Goal: Task Accomplishment & Management: Use online tool/utility

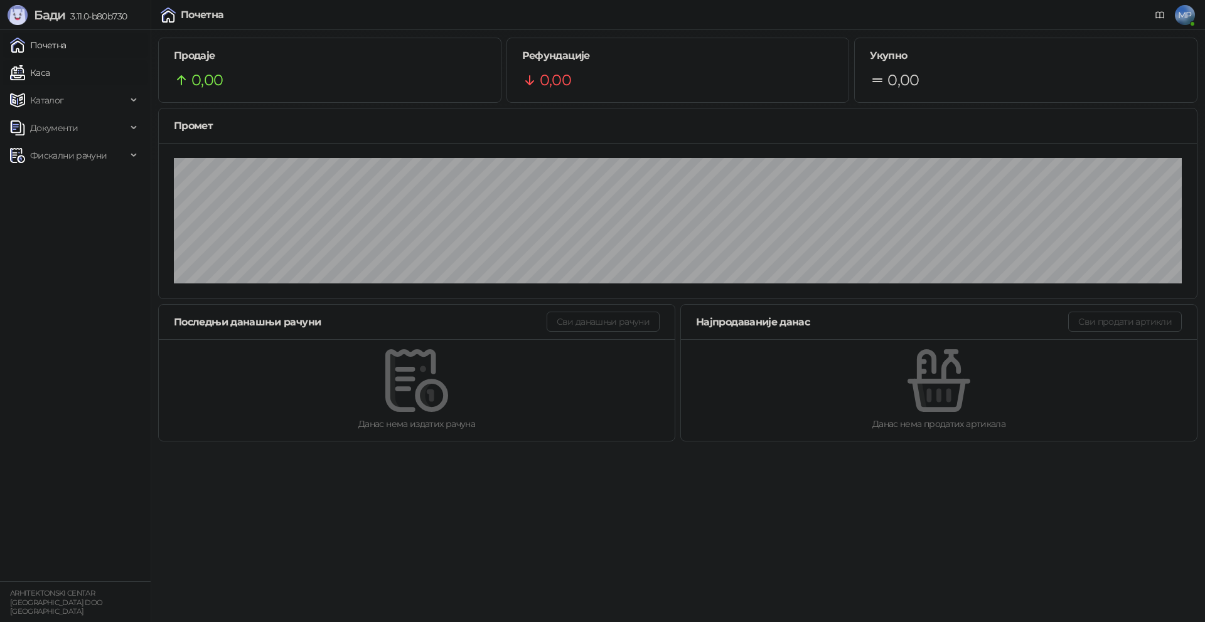
click at [50, 78] on link "Каса" at bounding box center [30, 72] width 40 height 25
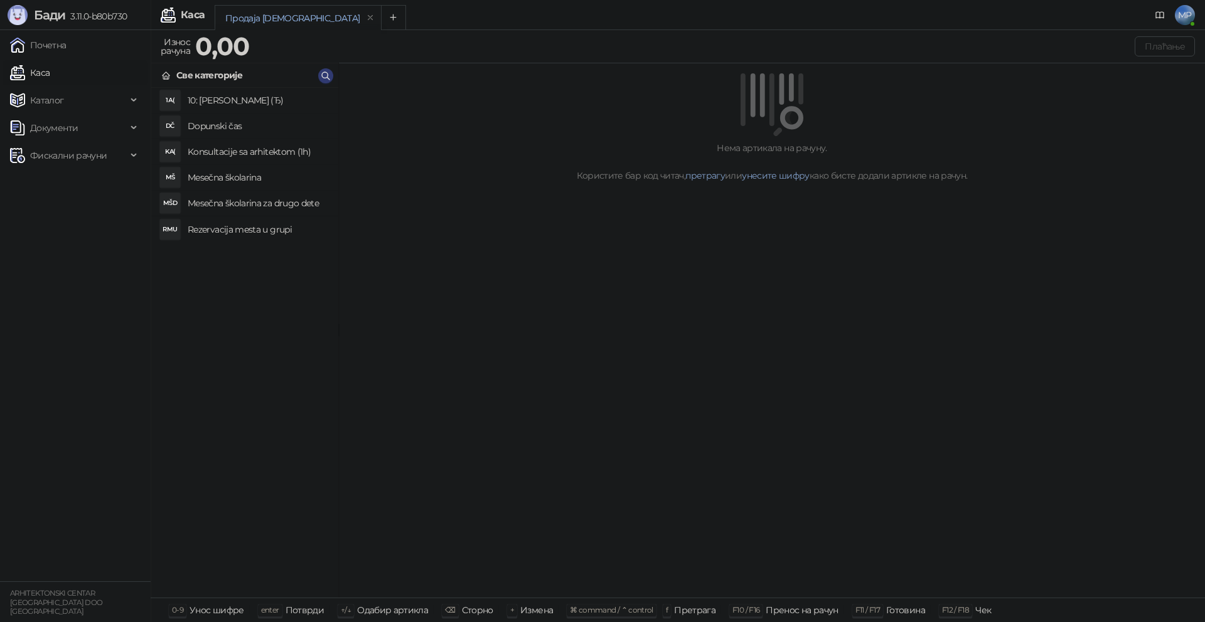
click at [267, 244] on div "1А( 10: Аванс (Ђ) DČ Dopunski čas KA( Konsultacije sa arhitektom (1h) MŠ Mesečn…" at bounding box center [244, 343] width 187 height 510
click at [263, 234] on h4 "Rezervacija mesta u grupi" at bounding box center [258, 230] width 141 height 20
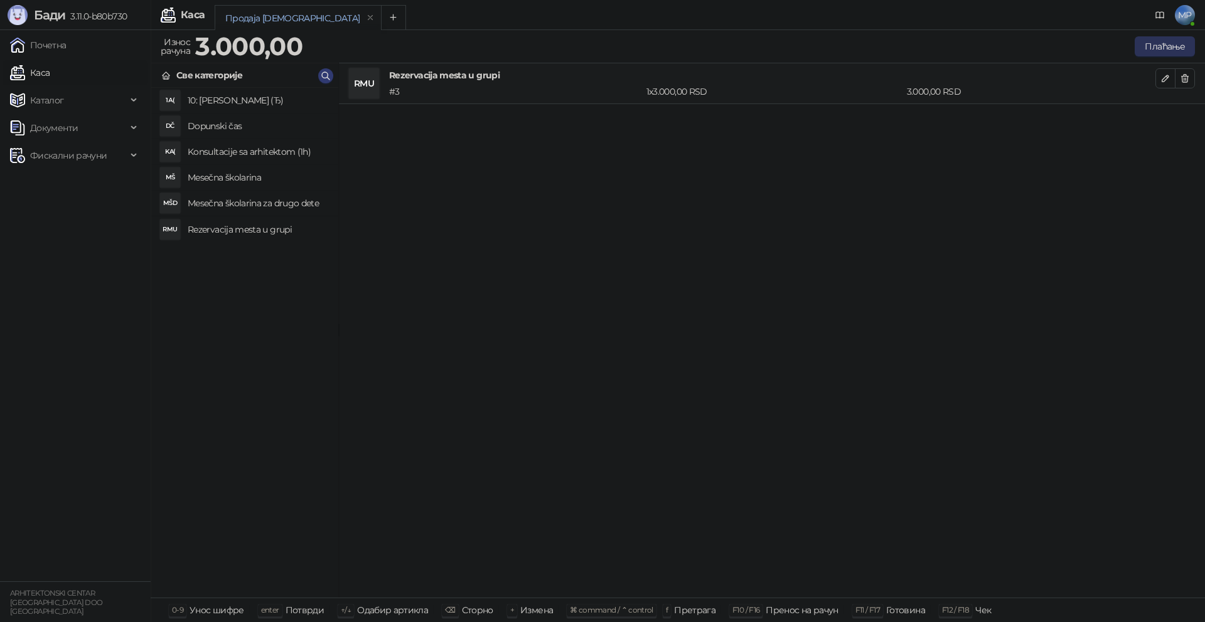
click at [1154, 51] on button "Плаћање" at bounding box center [1164, 46] width 60 height 20
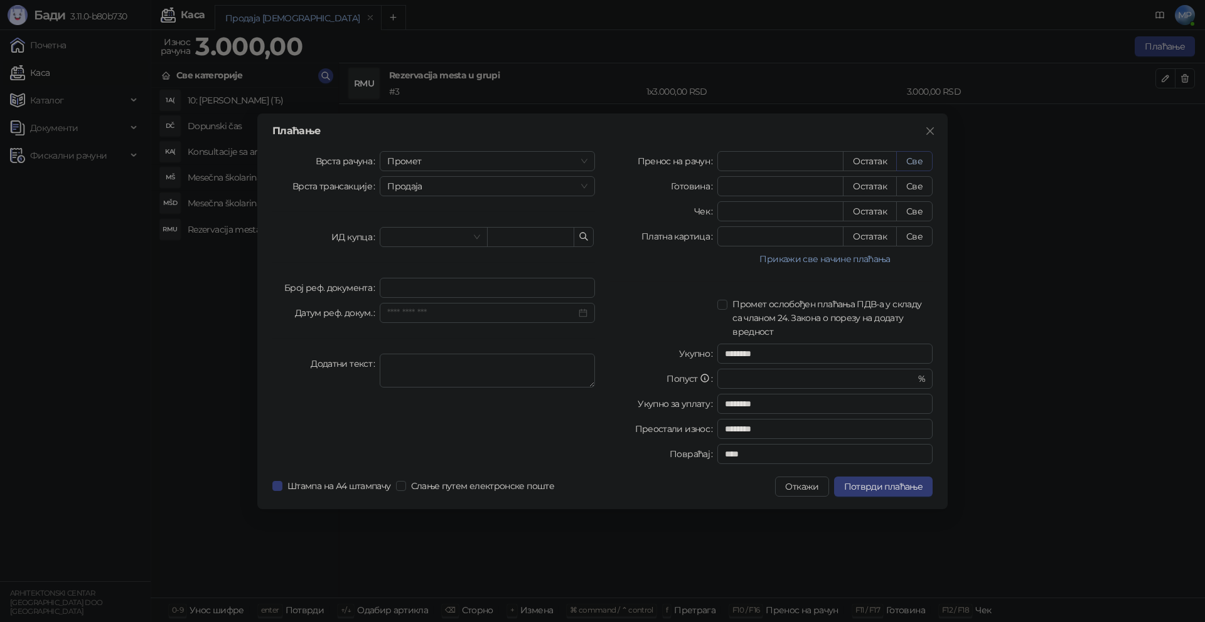
click at [910, 161] on button "Све" at bounding box center [914, 161] width 36 height 20
type input "****"
click at [455, 160] on span "Промет" at bounding box center [487, 161] width 200 height 19
click at [412, 243] on div "[PERSON_NAME]" at bounding box center [487, 247] width 195 height 14
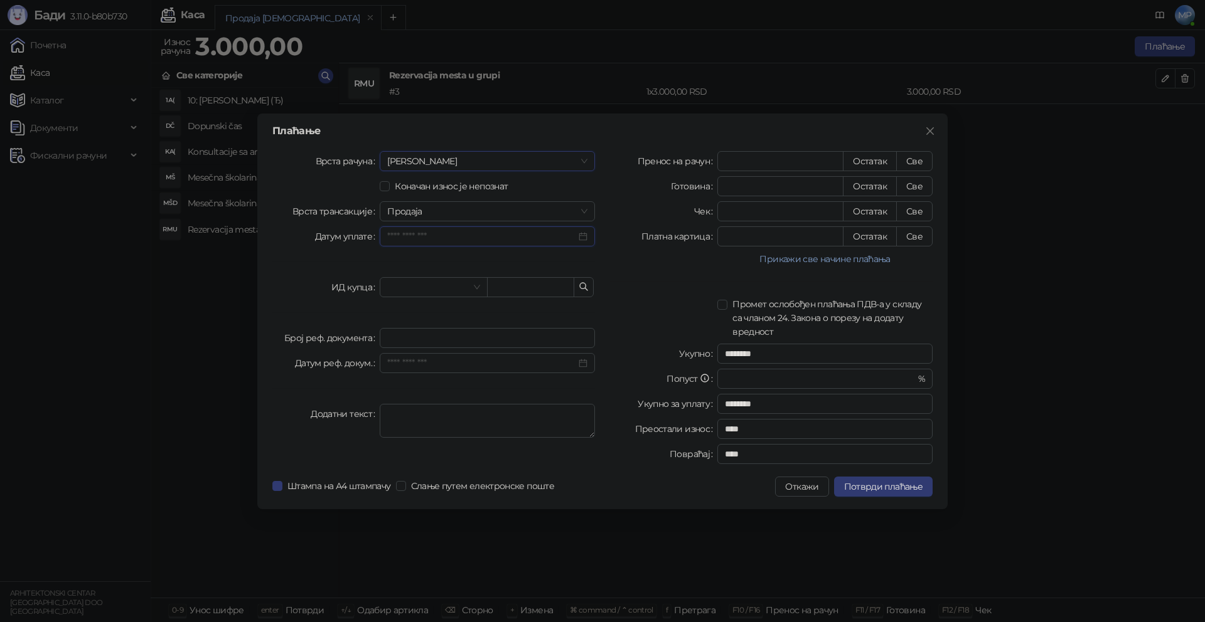
click at [445, 240] on input "Датум уплате" at bounding box center [481, 237] width 189 height 14
type input "**********"
click at [408, 262] on button "Претходни месец (PageUp)" at bounding box center [405, 261] width 14 height 25
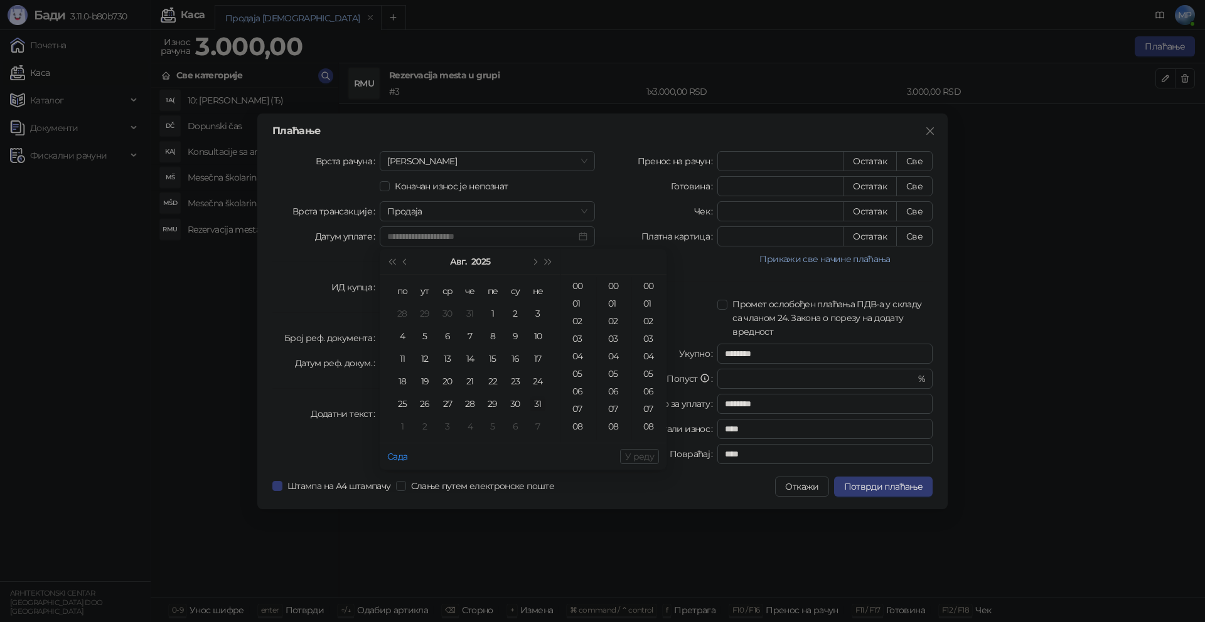
click at [536, 400] on div "31" at bounding box center [537, 403] width 15 height 15
type input "**********"
click at [639, 459] on span "У реду" at bounding box center [639, 456] width 29 height 11
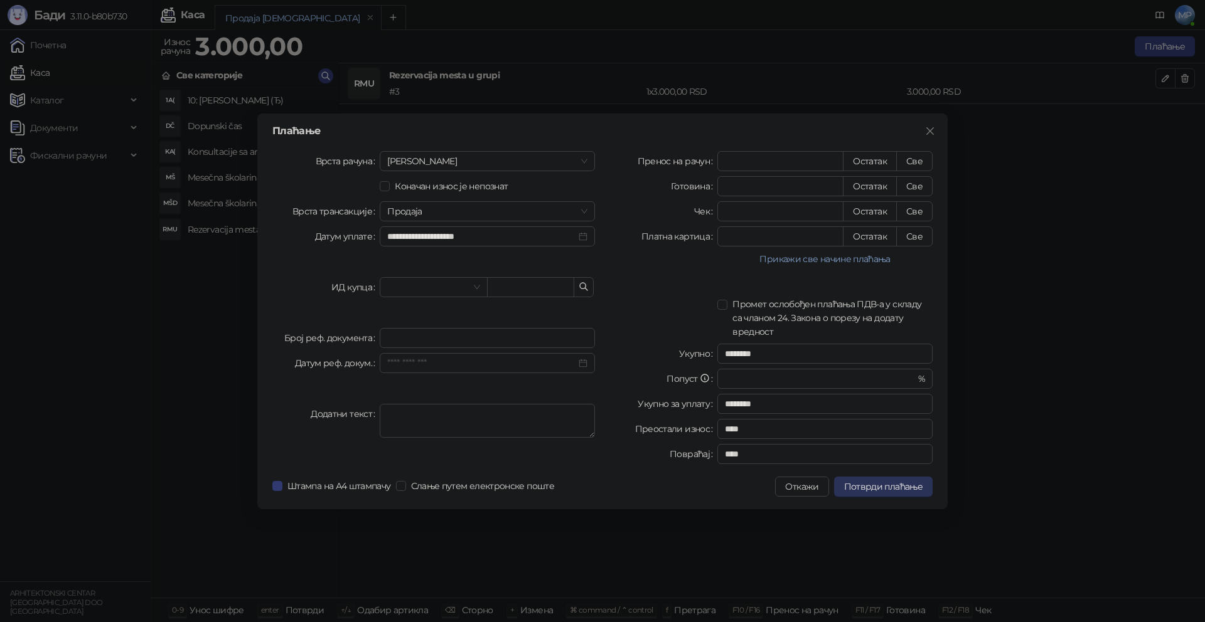
click at [901, 486] on span "Потврди плаћање" at bounding box center [883, 486] width 78 height 11
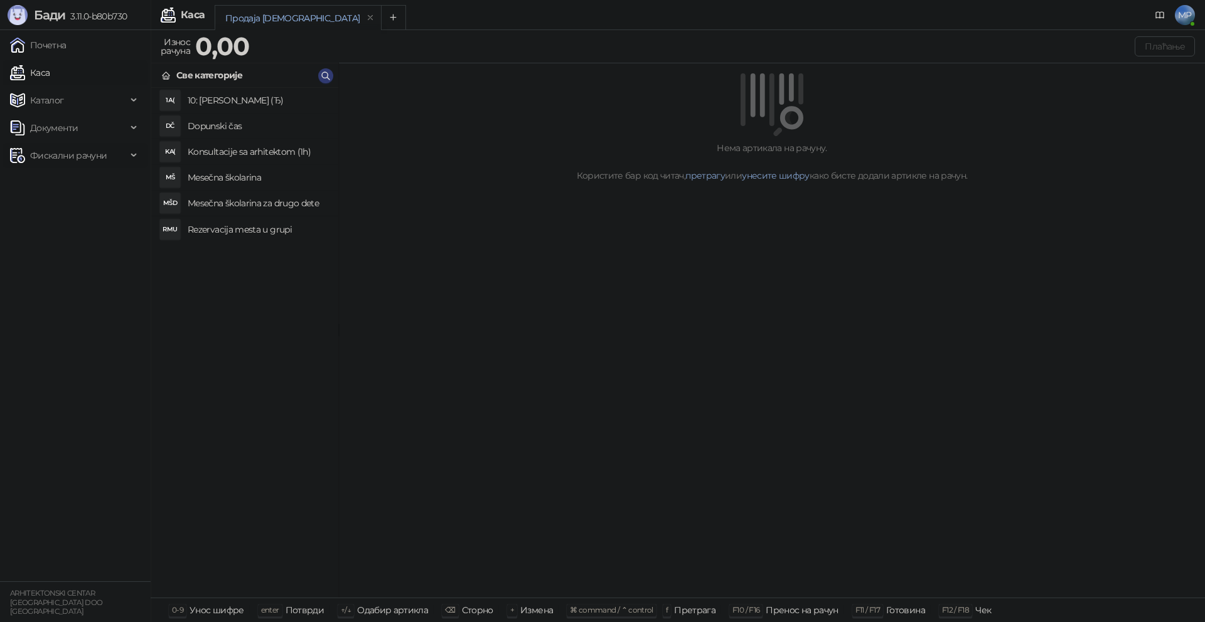
click at [72, 155] on span "Фискални рачуни" at bounding box center [68, 155] width 77 height 25
click at [65, 182] on link "Издати рачуни" at bounding box center [57, 183] width 84 height 25
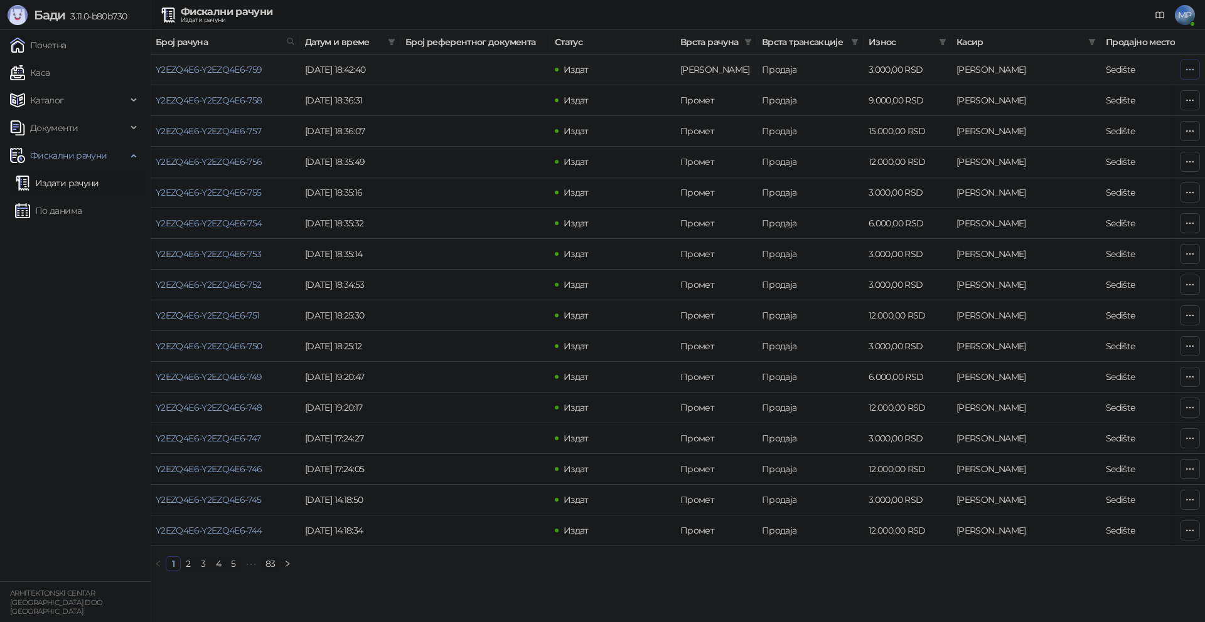
click at [1184, 68] on icon "button" at bounding box center [1189, 70] width 10 height 10
click at [1064, 179] on span "Затвори аванс" at bounding box center [1106, 175] width 167 height 14
type input "**********"
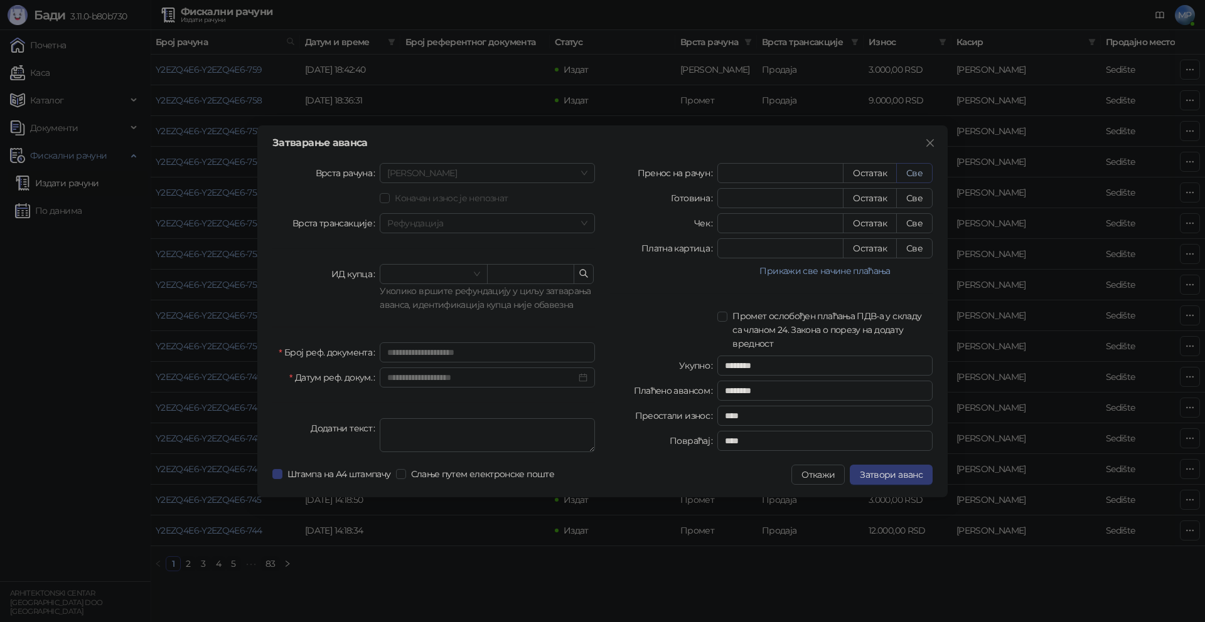
click at [910, 175] on button "Све" at bounding box center [914, 173] width 36 height 20
click at [907, 475] on span "Затвори аванс" at bounding box center [890, 474] width 63 height 11
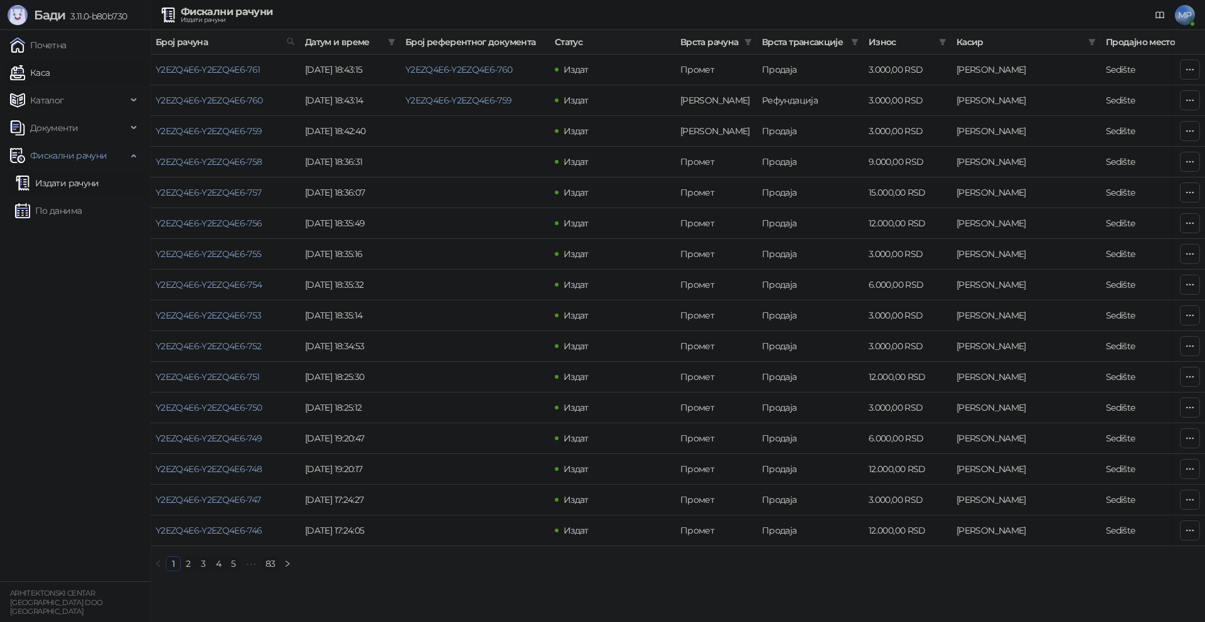
click at [50, 74] on link "Каса" at bounding box center [30, 72] width 40 height 25
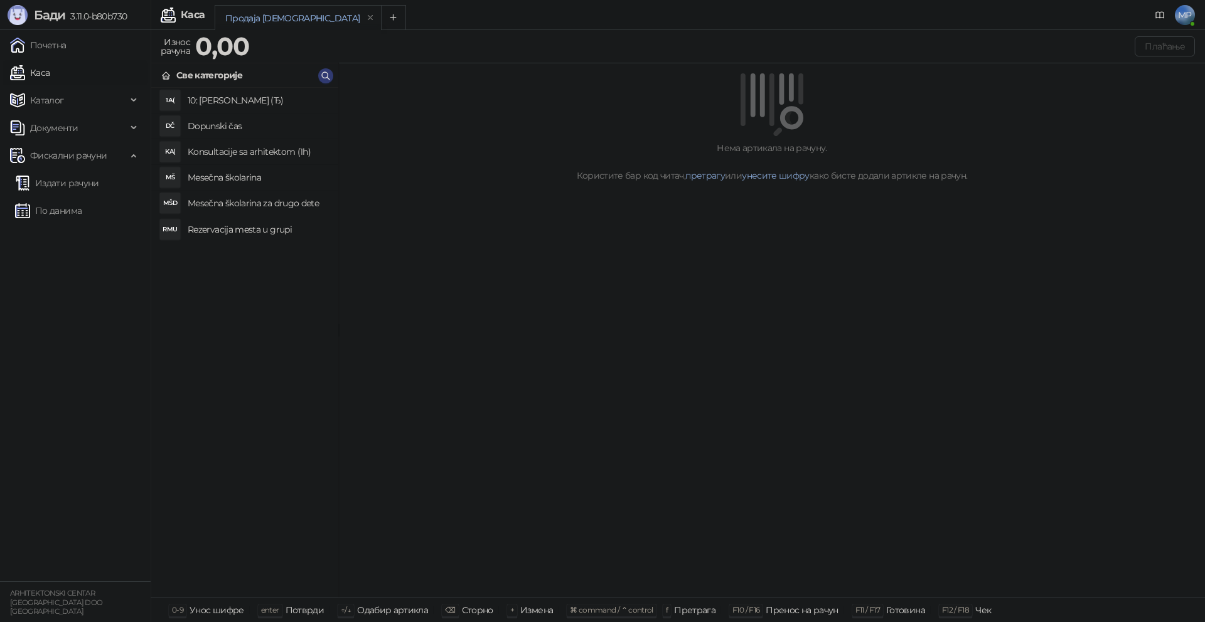
click at [237, 178] on h4 "Mesečna školarina" at bounding box center [258, 178] width 141 height 20
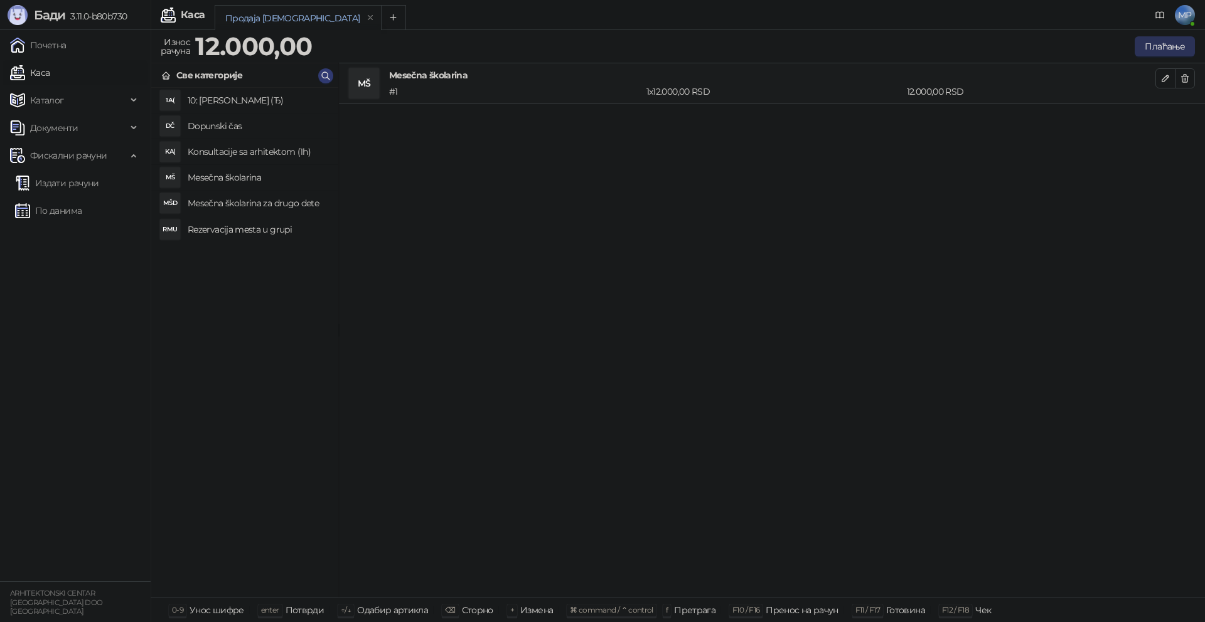
click at [1169, 41] on button "Плаћање" at bounding box center [1164, 46] width 60 height 20
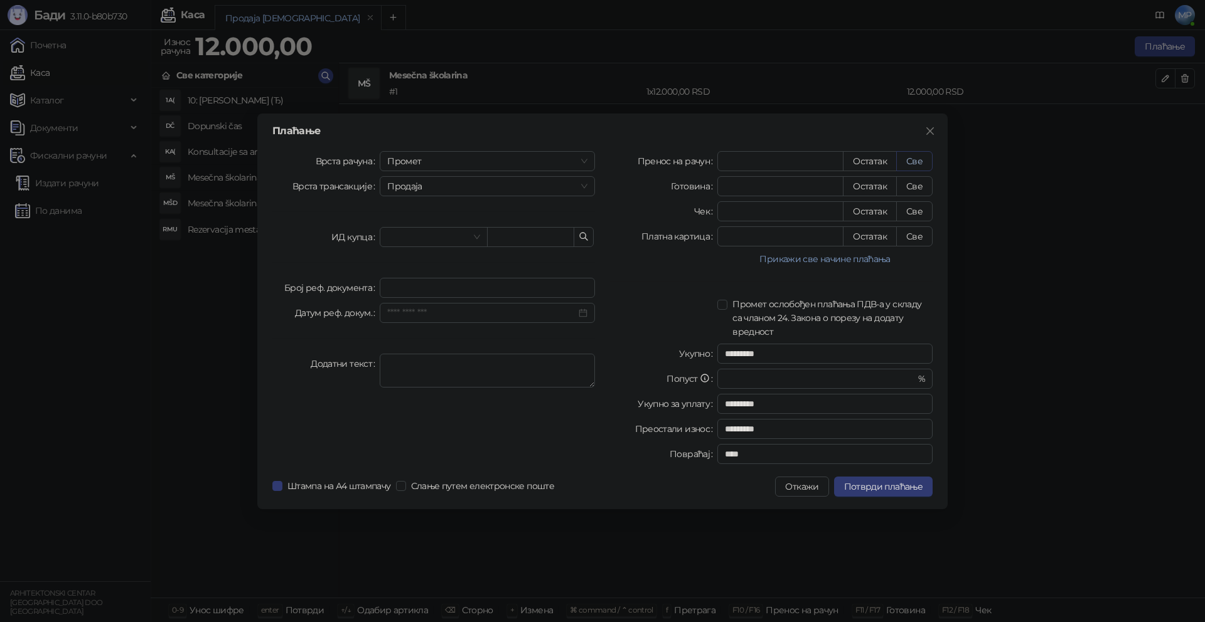
click at [922, 161] on button "Све" at bounding box center [914, 161] width 36 height 20
type input "*****"
type input "****"
click at [421, 163] on span "Промет" at bounding box center [487, 161] width 200 height 19
click at [411, 250] on div "[PERSON_NAME]" at bounding box center [487, 247] width 195 height 14
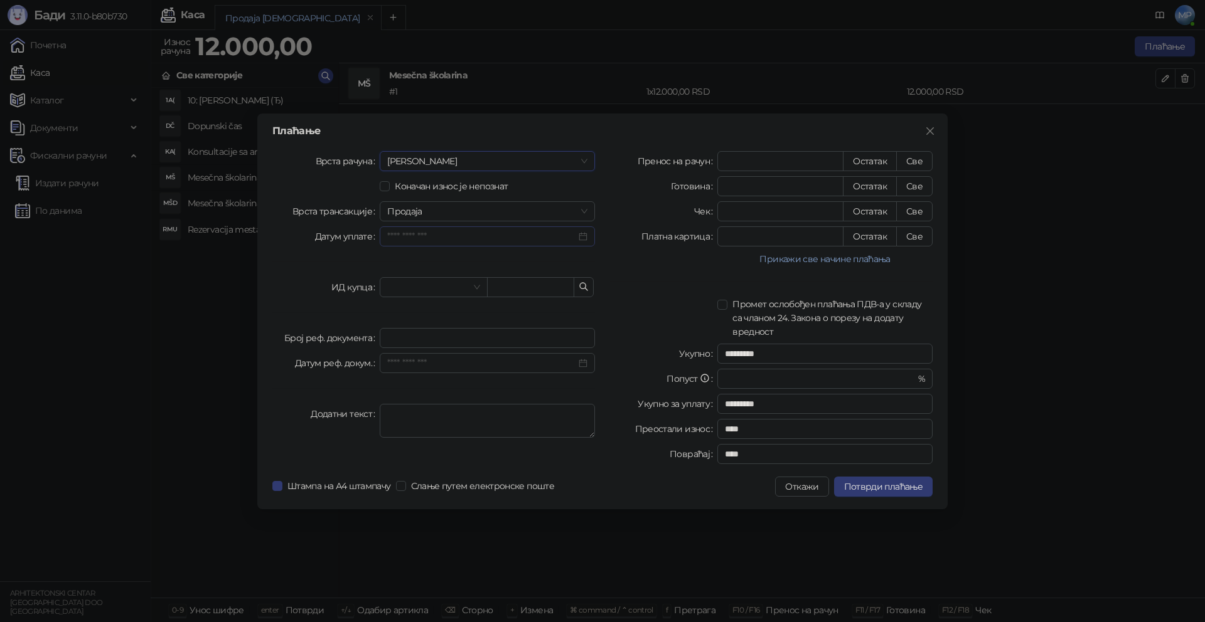
click at [590, 238] on div at bounding box center [487, 236] width 215 height 20
click at [410, 262] on button "Претходни месец (PageUp)" at bounding box center [405, 261] width 14 height 25
click at [538, 404] on div "31" at bounding box center [537, 403] width 15 height 15
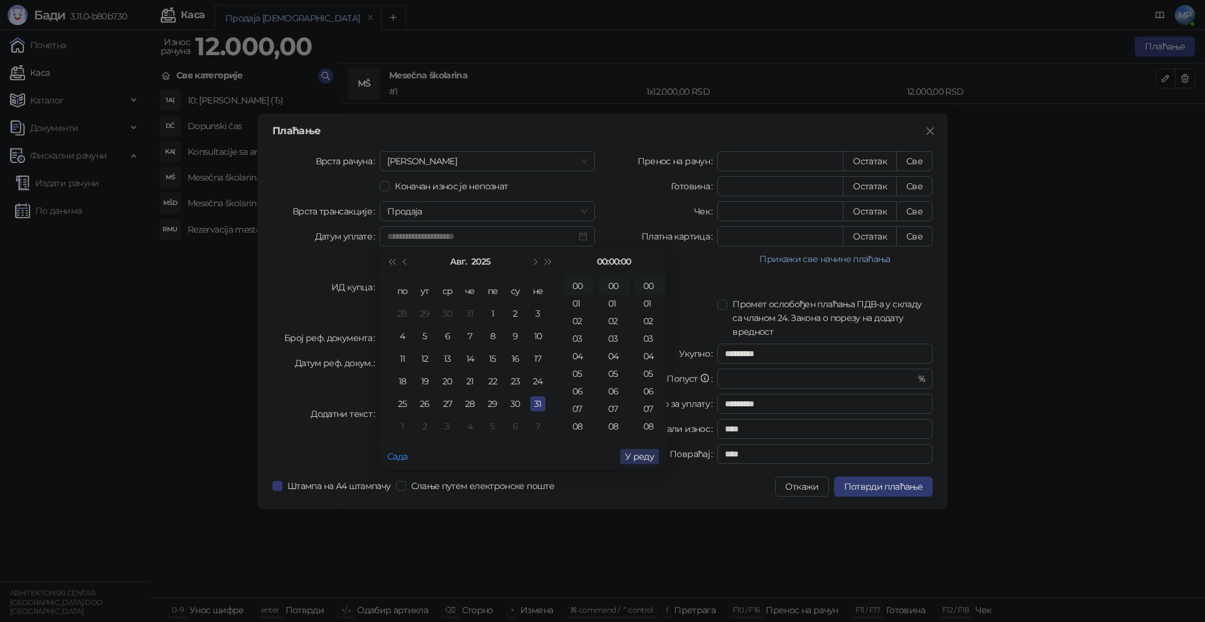
type input "**********"
click at [645, 457] on span "У реду" at bounding box center [639, 456] width 29 height 11
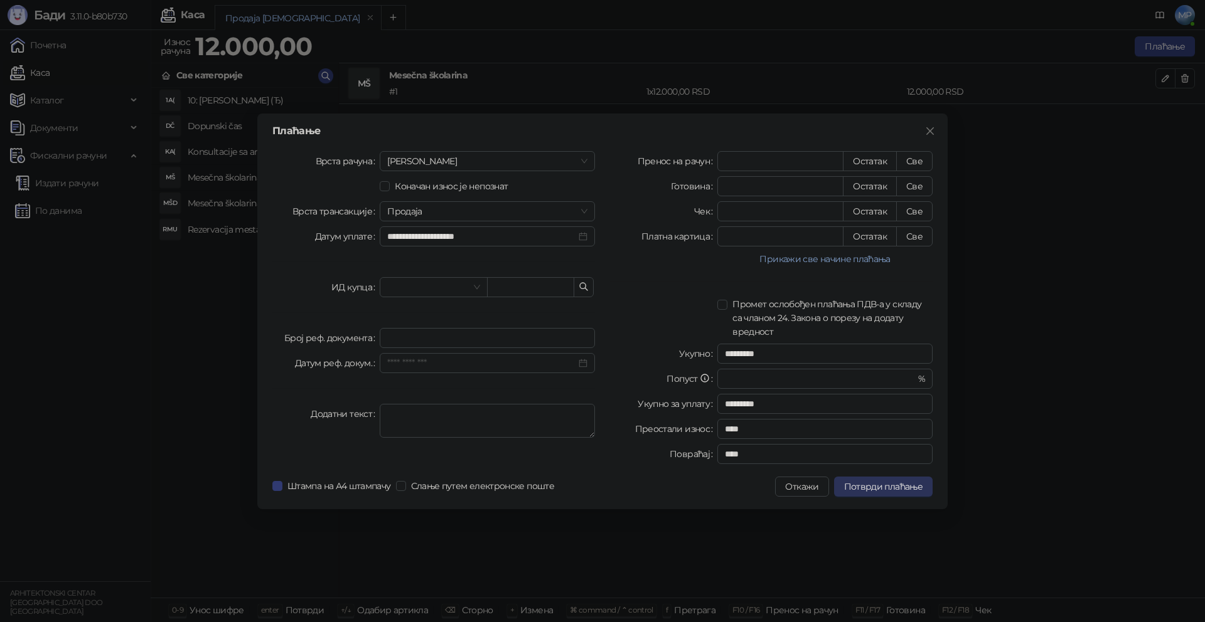
click at [890, 489] on span "Потврди плаћање" at bounding box center [883, 486] width 78 height 11
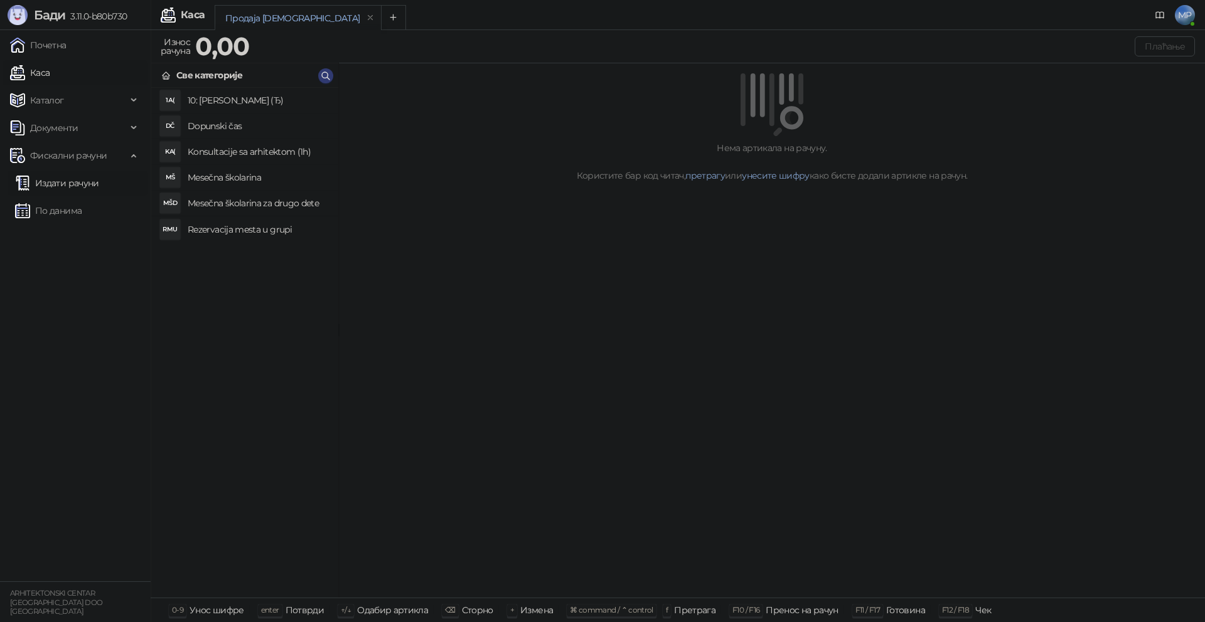
click at [63, 184] on link "Издати рачуни" at bounding box center [57, 183] width 84 height 25
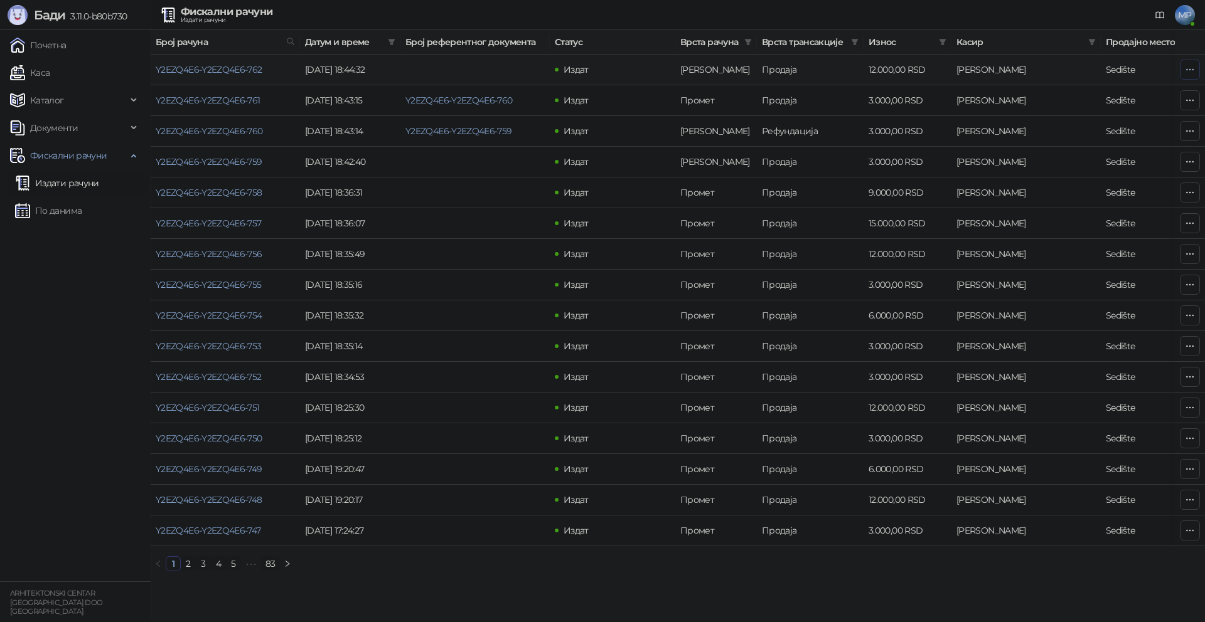
click at [1184, 70] on icon "button" at bounding box center [1189, 70] width 10 height 10
click at [1046, 173] on span "Затвори аванс" at bounding box center [1106, 175] width 167 height 14
type input "**********"
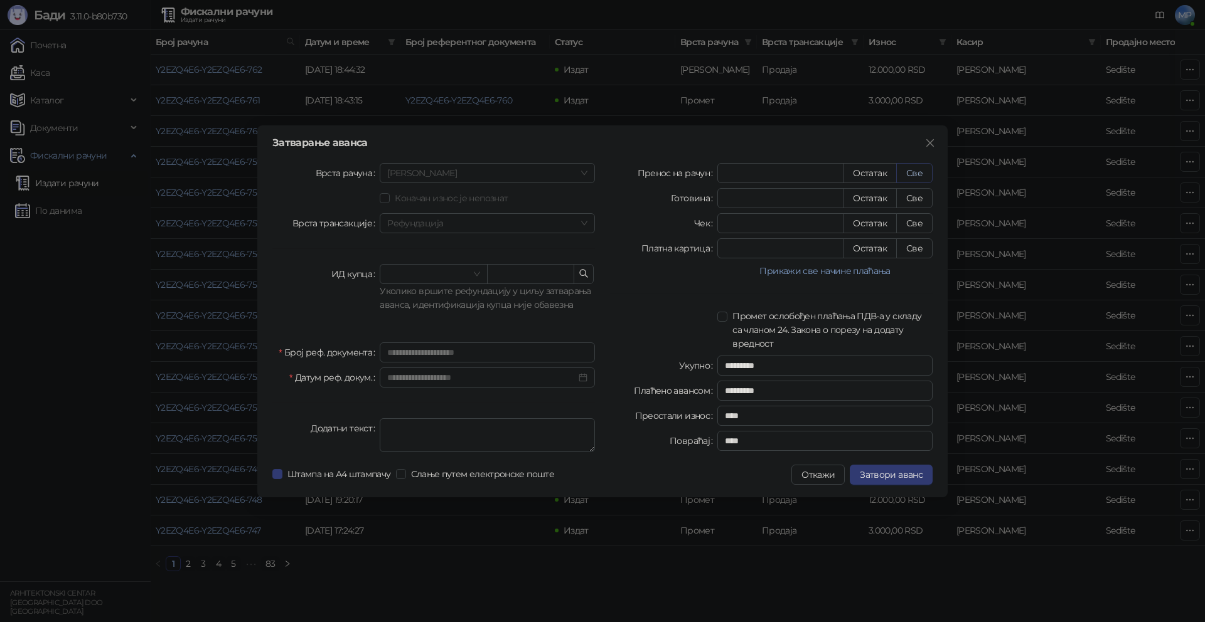
click at [926, 176] on button "Све" at bounding box center [914, 173] width 36 height 20
click at [884, 484] on button "Затвори аванс" at bounding box center [890, 475] width 83 height 20
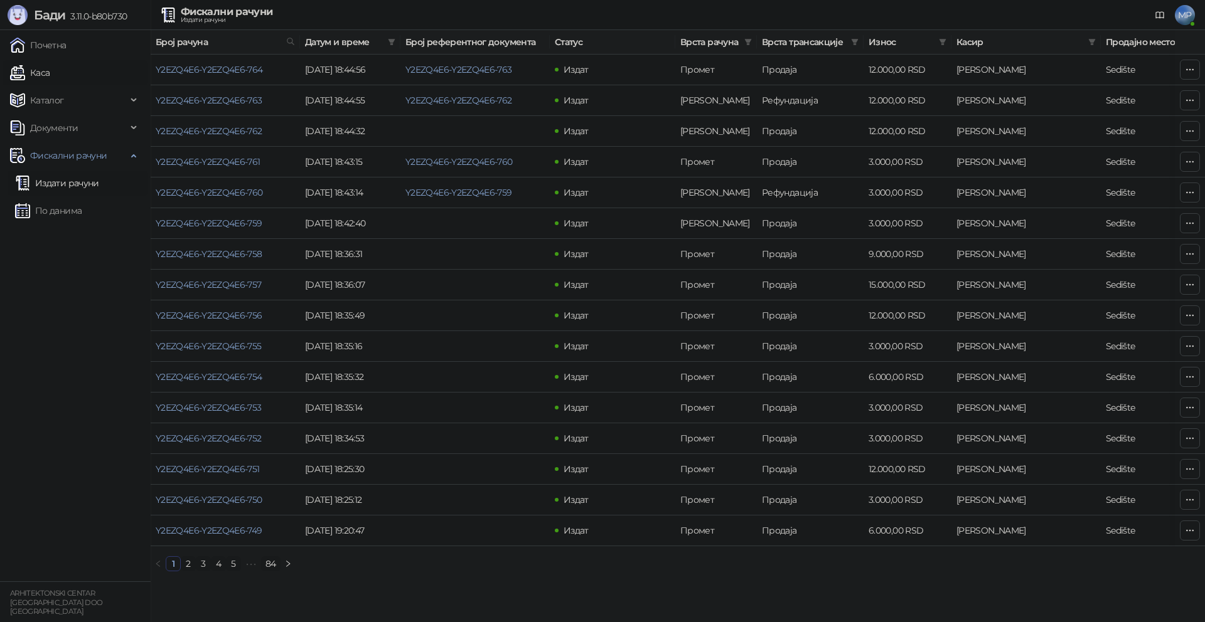
click at [50, 68] on link "Каса" at bounding box center [30, 72] width 40 height 25
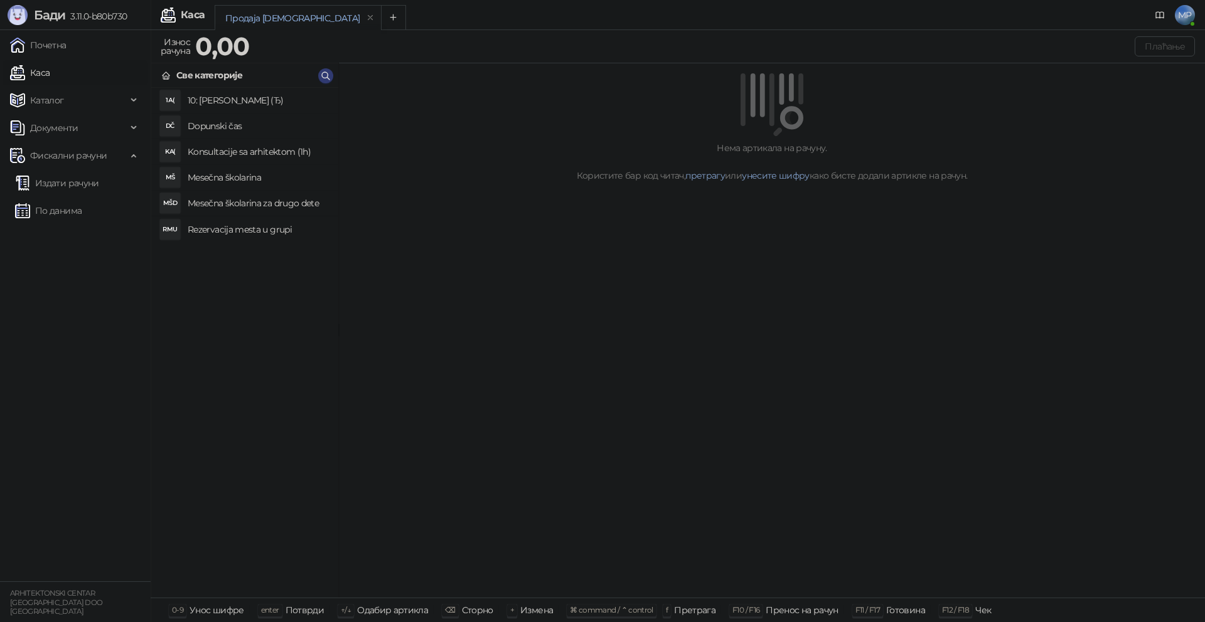
click at [248, 178] on h4 "Mesečna školarina" at bounding box center [258, 178] width 141 height 20
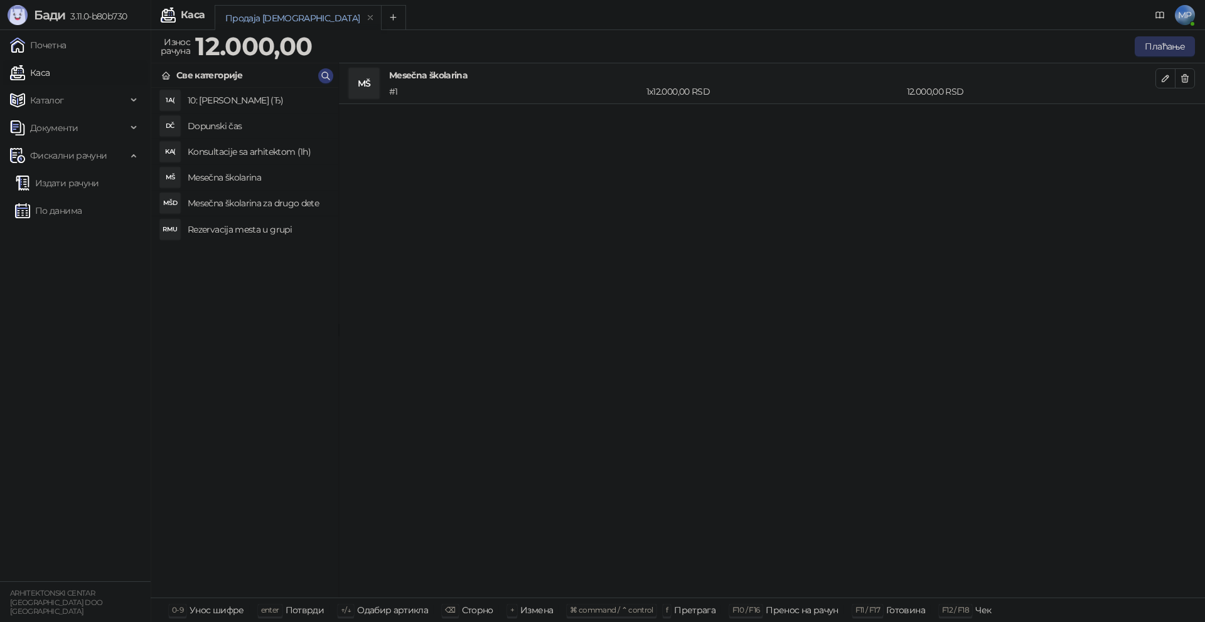
click at [1162, 45] on button "Плаћање" at bounding box center [1164, 46] width 60 height 20
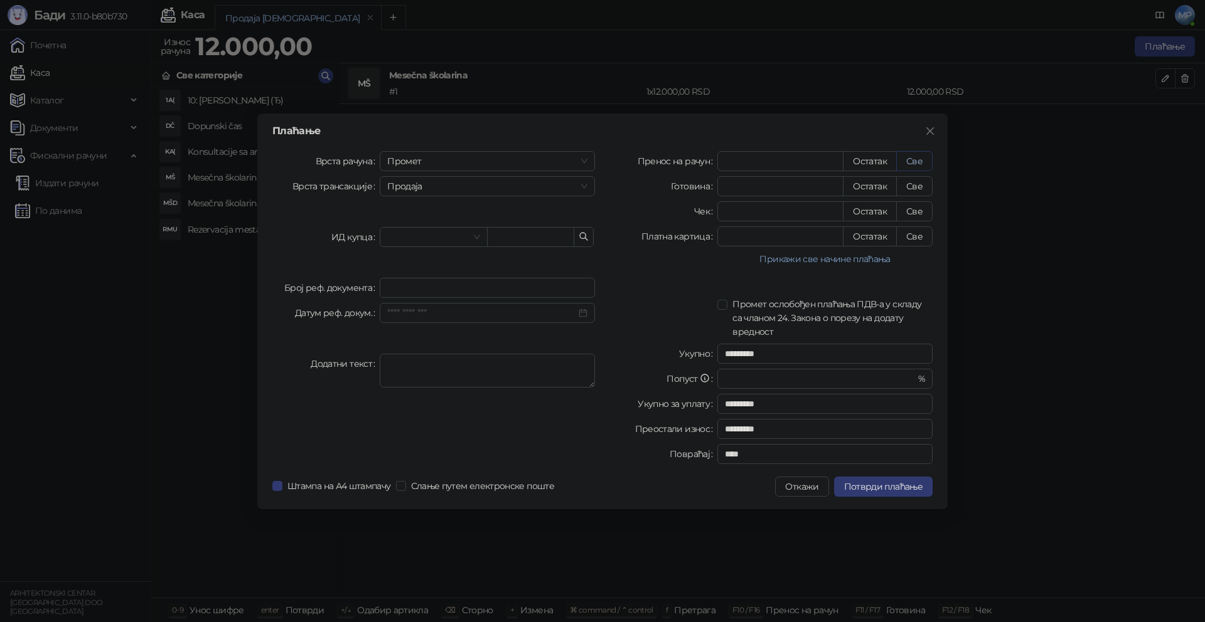
drag, startPoint x: 917, startPoint y: 157, endPoint x: 905, endPoint y: 156, distance: 12.0
click at [917, 157] on button "Све" at bounding box center [914, 161] width 36 height 20
type input "*****"
type input "****"
click at [486, 160] on span "Промет" at bounding box center [487, 161] width 200 height 19
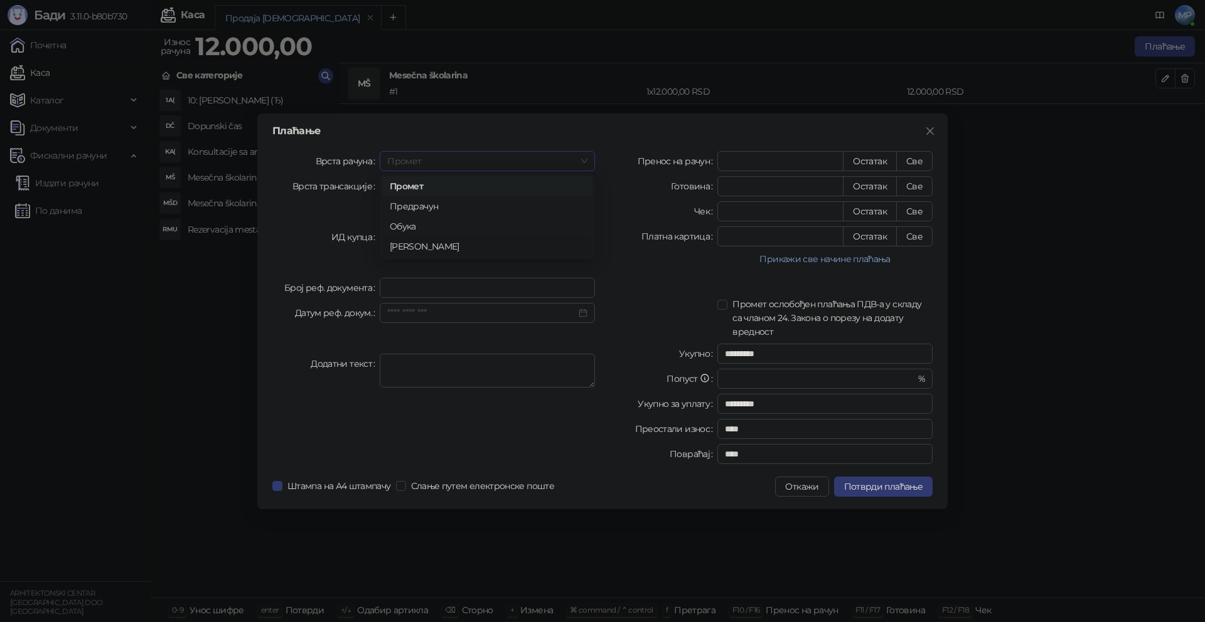
click at [408, 247] on div "[PERSON_NAME]" at bounding box center [487, 247] width 195 height 14
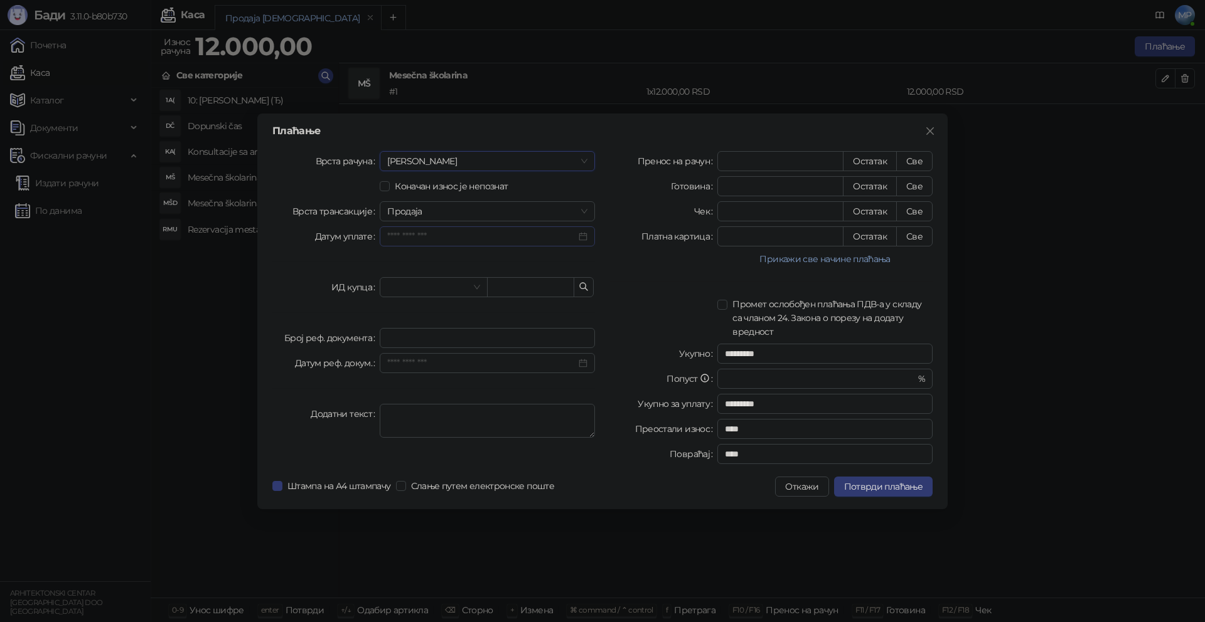
click at [583, 240] on div at bounding box center [487, 237] width 200 height 14
click at [408, 262] on span "Претходни месец (PageUp)" at bounding box center [406, 261] width 6 height 6
click at [535, 405] on div "31" at bounding box center [537, 403] width 15 height 15
type input "**********"
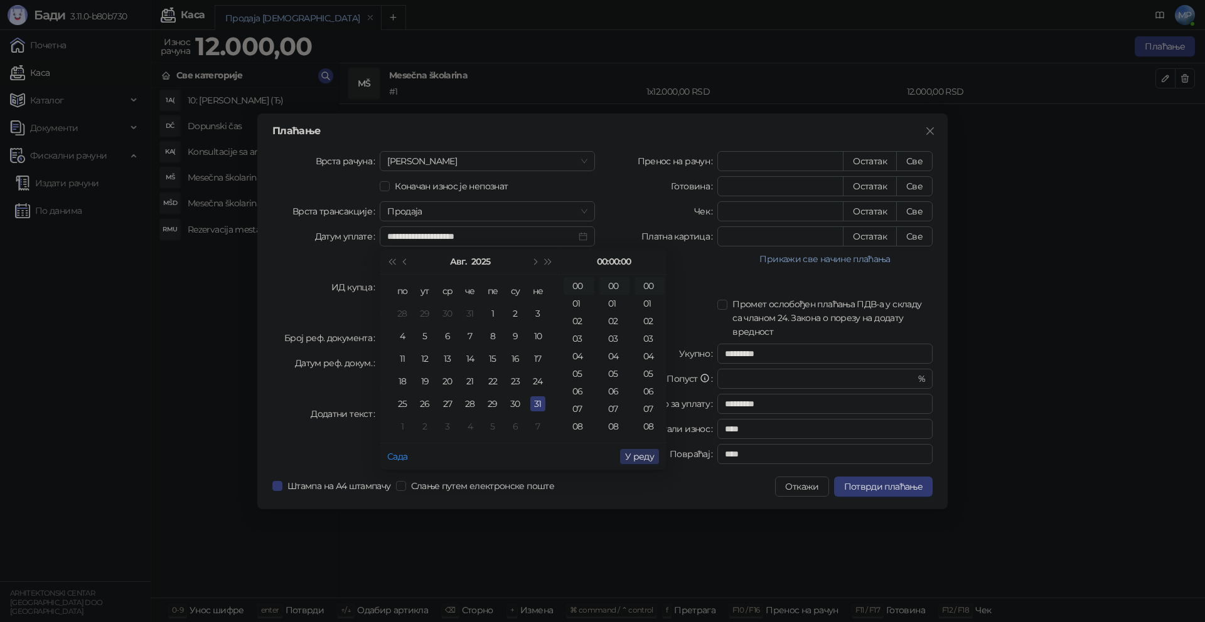
click at [637, 458] on span "У реду" at bounding box center [639, 456] width 29 height 11
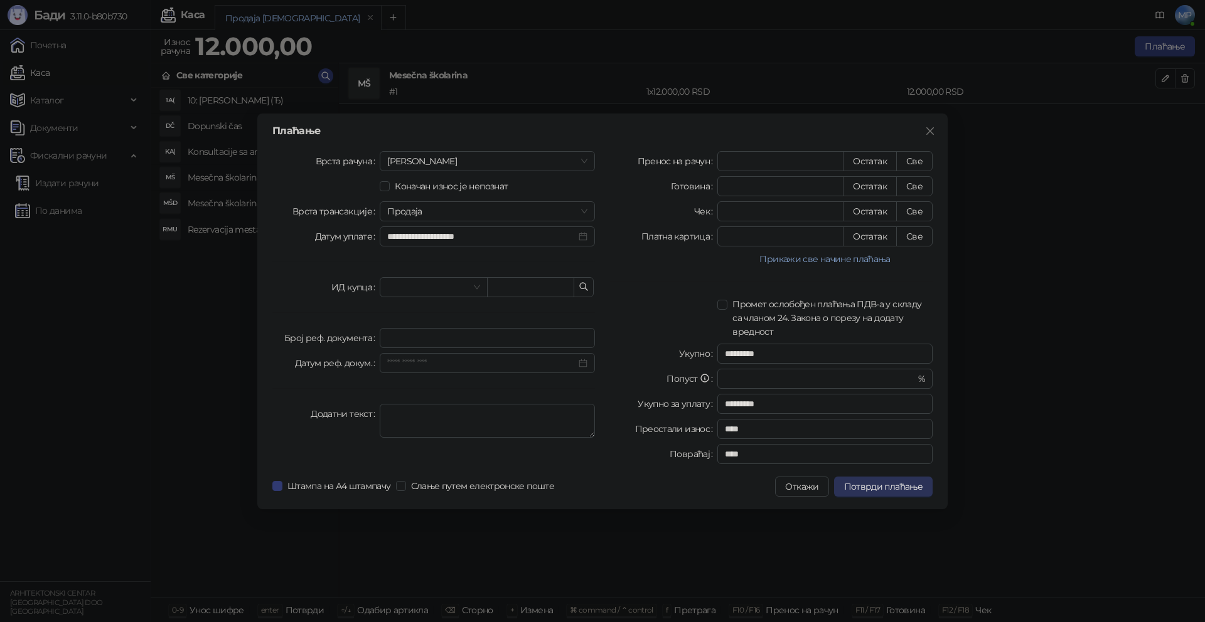
click at [885, 487] on span "Потврди плаћање" at bounding box center [883, 486] width 78 height 11
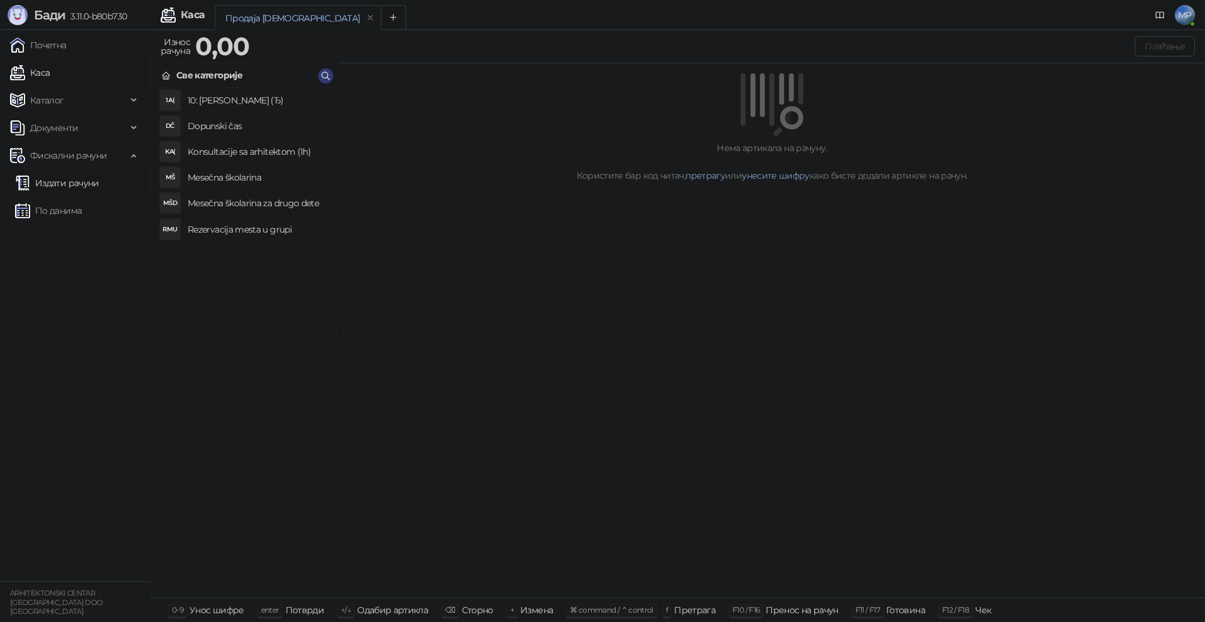
click at [61, 176] on link "Издати рачуни" at bounding box center [57, 183] width 84 height 25
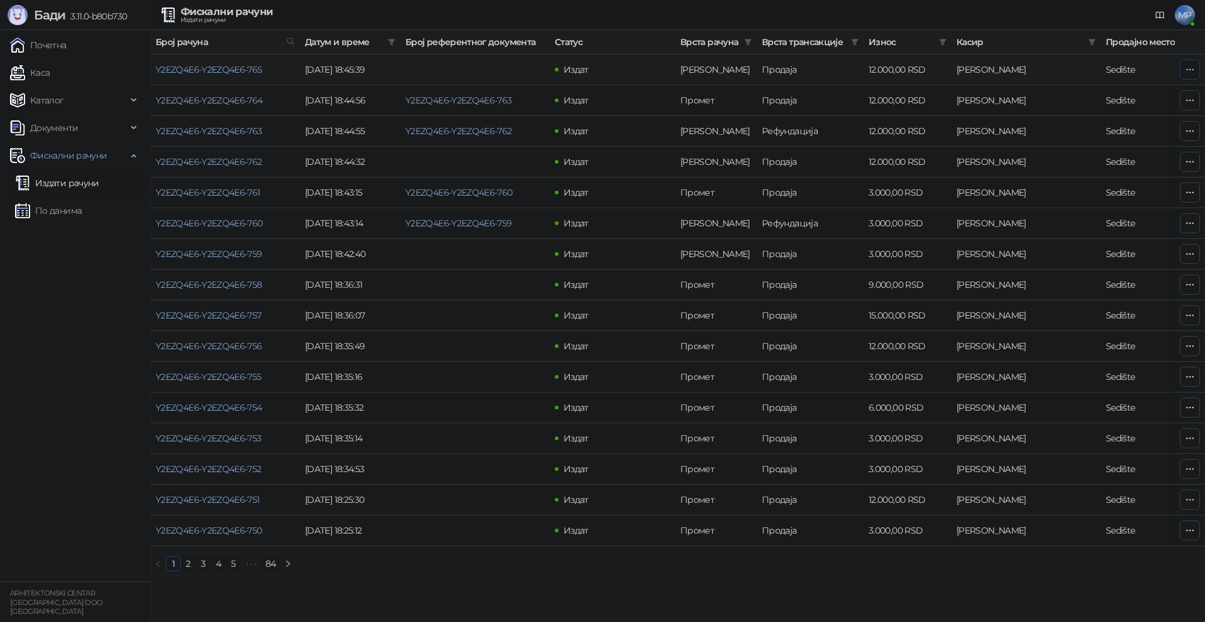
click at [1185, 73] on icon "button" at bounding box center [1189, 70] width 10 height 10
click at [1051, 176] on span "Затвори аванс" at bounding box center [1106, 175] width 167 height 14
type input "**********"
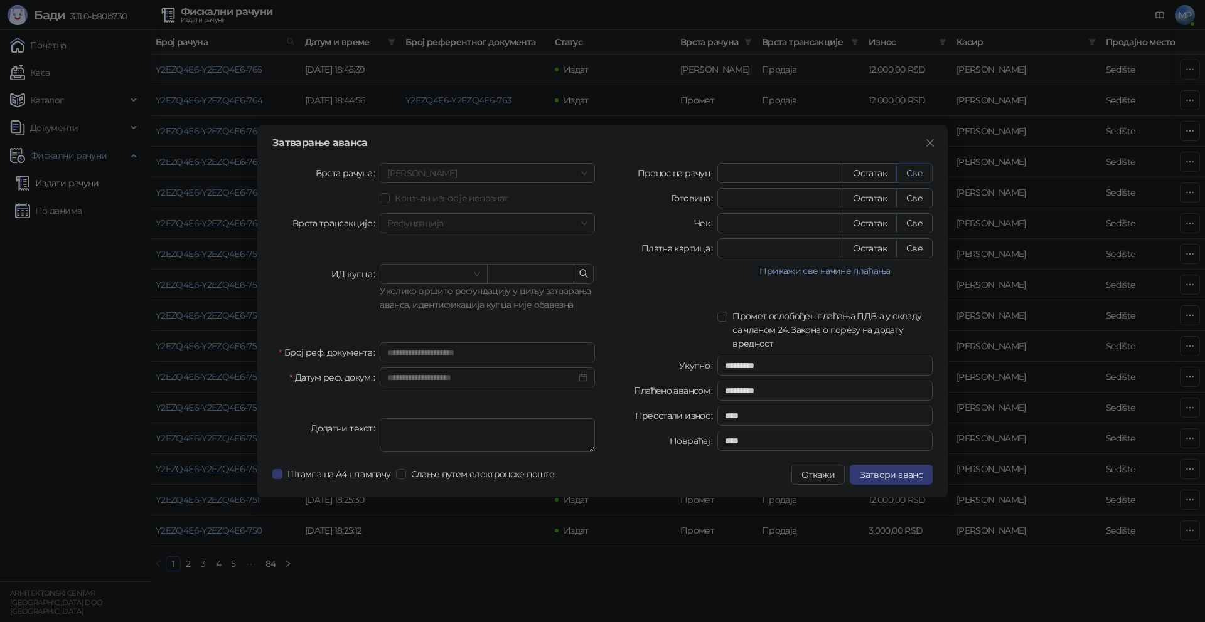
click at [915, 171] on button "Све" at bounding box center [914, 173] width 36 height 20
click at [883, 473] on span "Затвори аванс" at bounding box center [890, 474] width 63 height 11
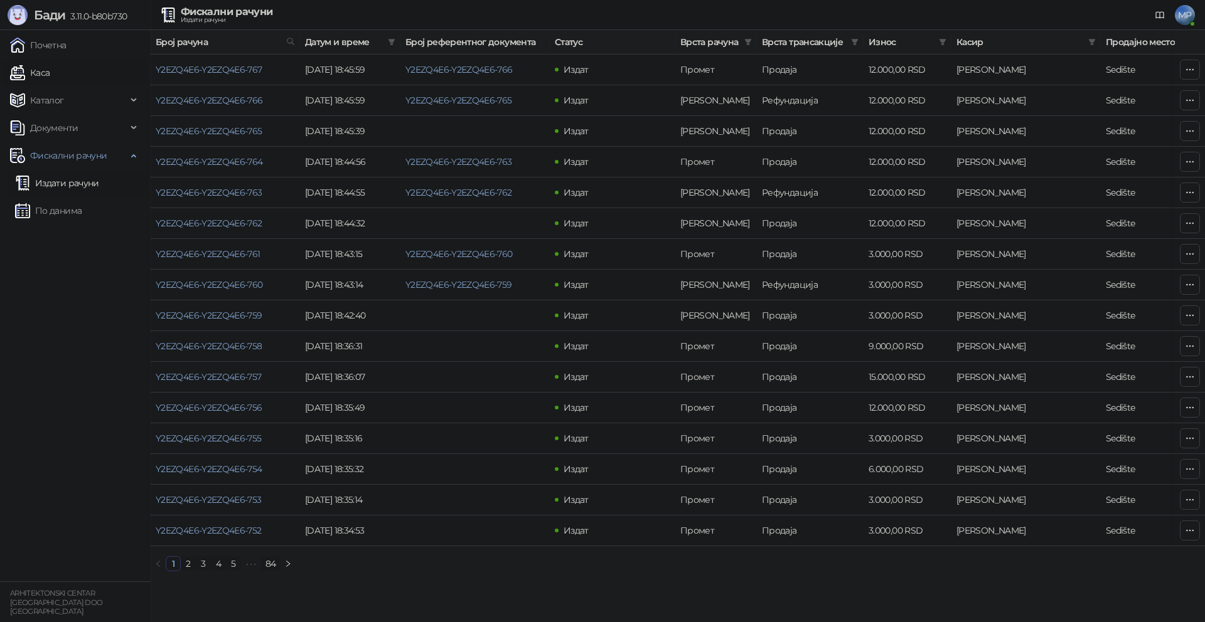
click at [50, 82] on link "Каса" at bounding box center [30, 72] width 40 height 25
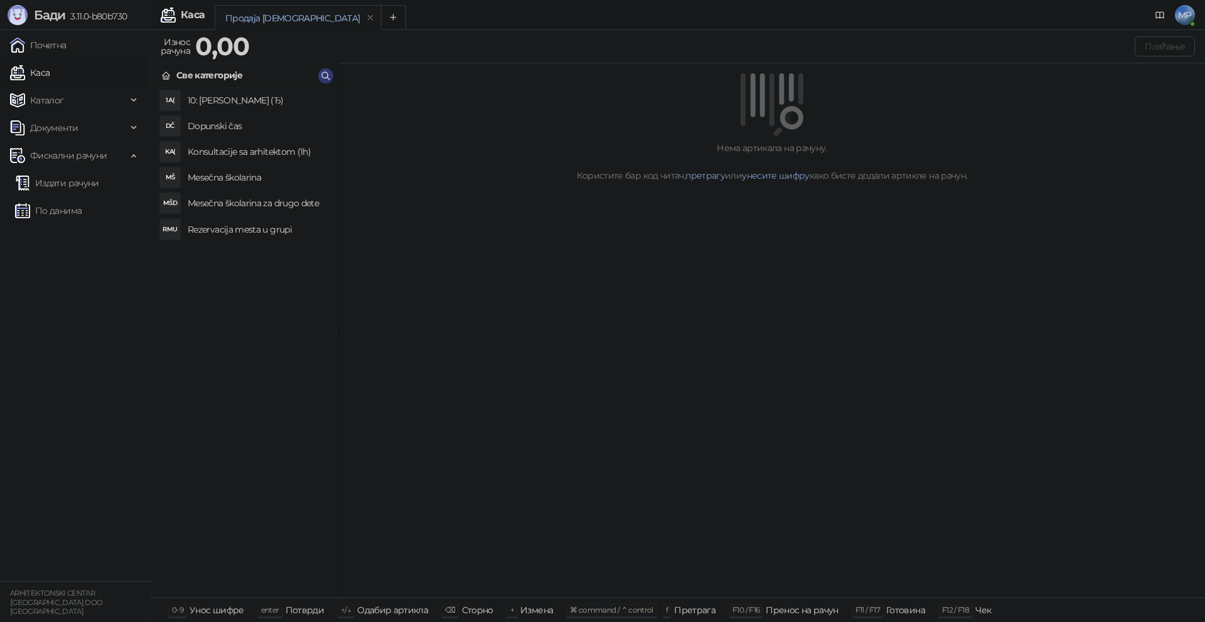
click at [242, 231] on h4 "Rezervacija mesta u grupi" at bounding box center [258, 230] width 141 height 20
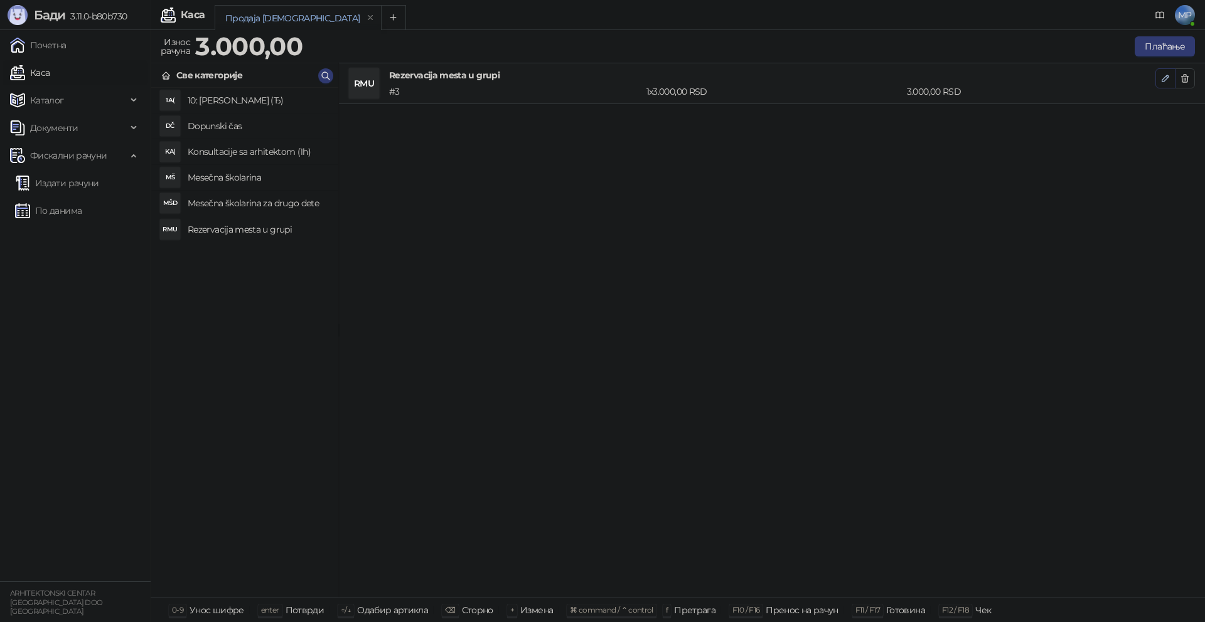
click at [1162, 77] on icon "button" at bounding box center [1165, 78] width 10 height 10
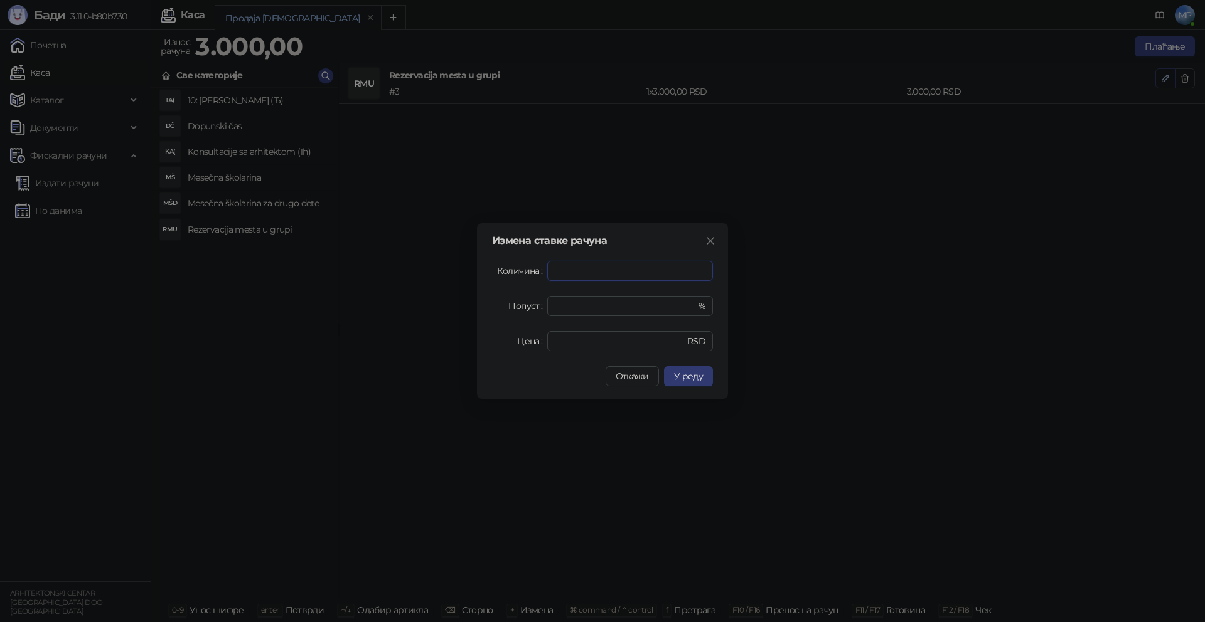
type input "*"
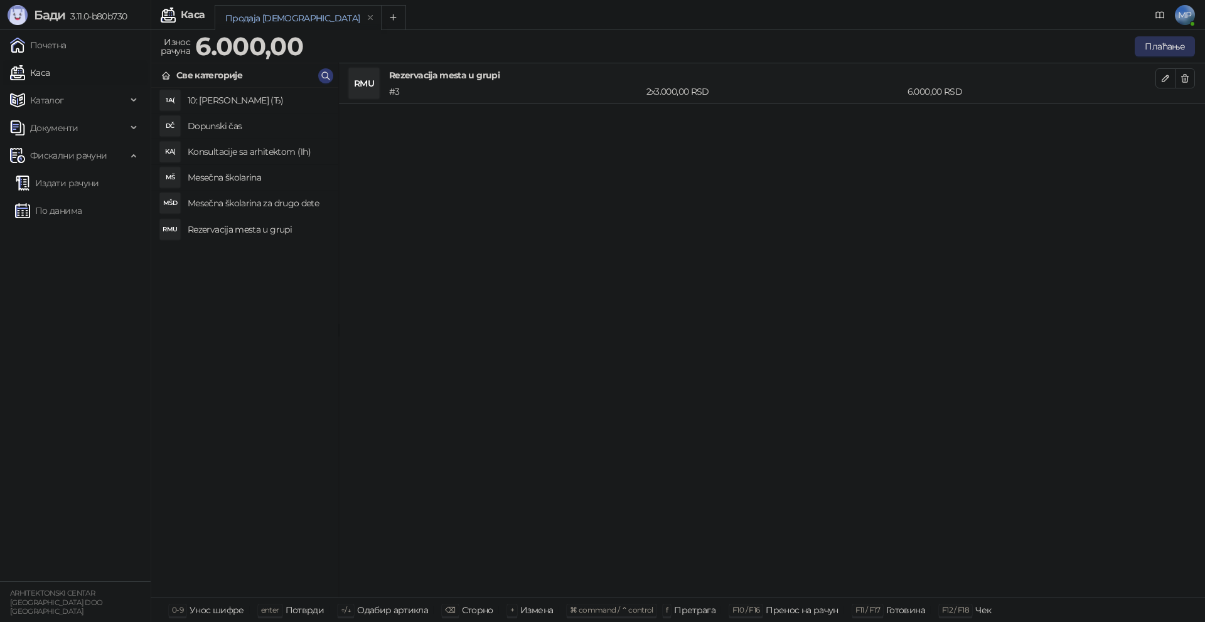
click at [1169, 43] on button "Плаћање" at bounding box center [1164, 46] width 60 height 20
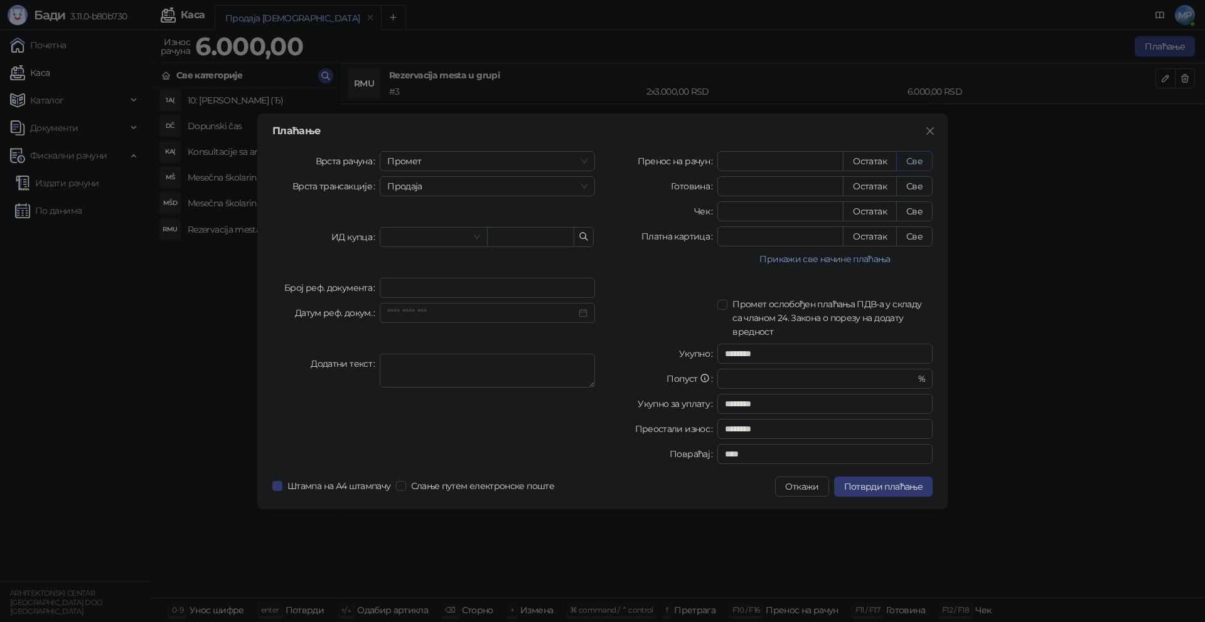
click at [926, 162] on button "Све" at bounding box center [914, 161] width 36 height 20
type input "****"
click at [481, 164] on span "Промет" at bounding box center [487, 161] width 200 height 19
click at [405, 244] on div "[PERSON_NAME]" at bounding box center [487, 247] width 195 height 14
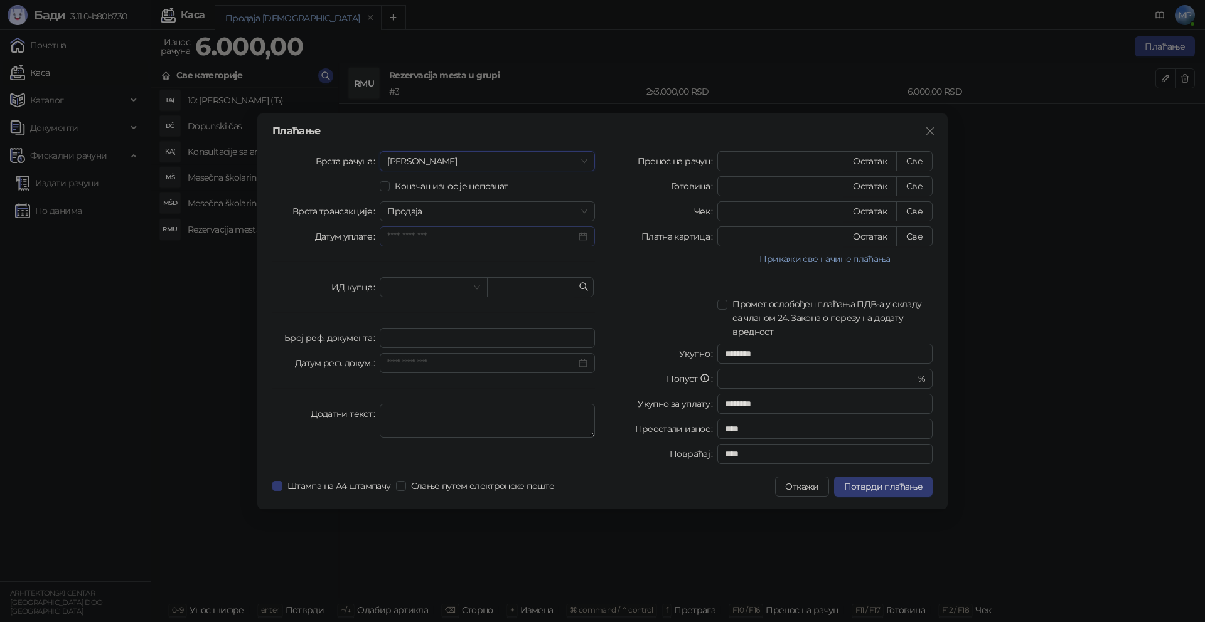
click at [584, 239] on div at bounding box center [487, 237] width 200 height 14
type input "**********"
click at [407, 263] on button "Претходни месец (PageUp)" at bounding box center [405, 261] width 14 height 25
click at [533, 403] on div "31" at bounding box center [537, 403] width 15 height 15
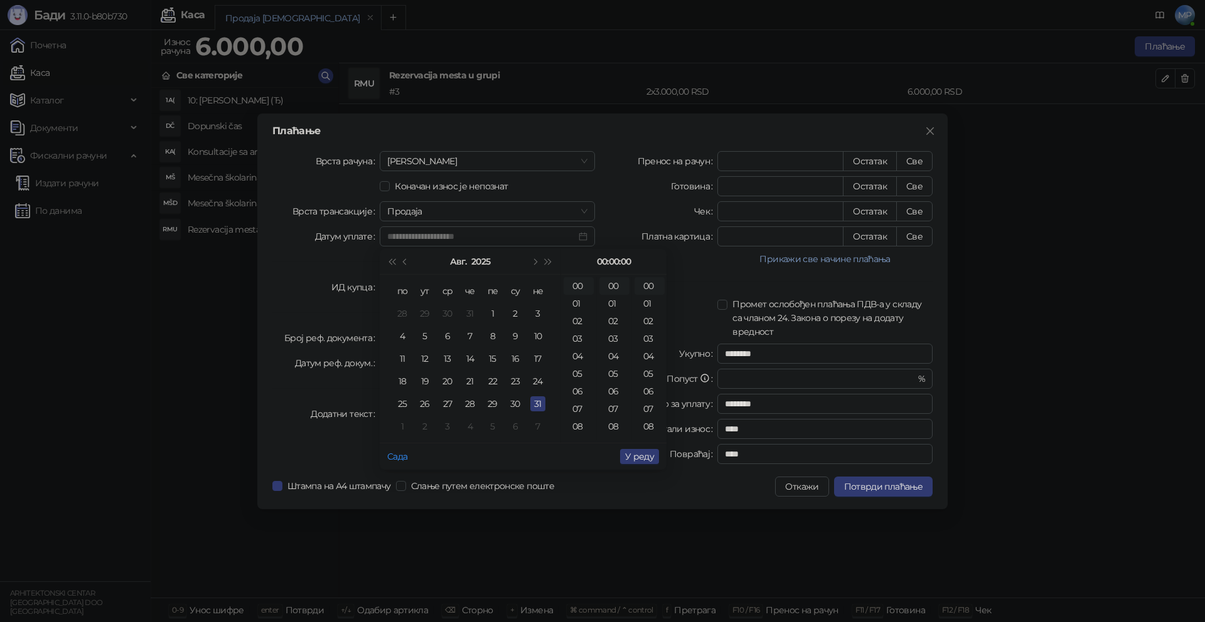
type input "**********"
click at [640, 455] on span "У реду" at bounding box center [639, 456] width 29 height 11
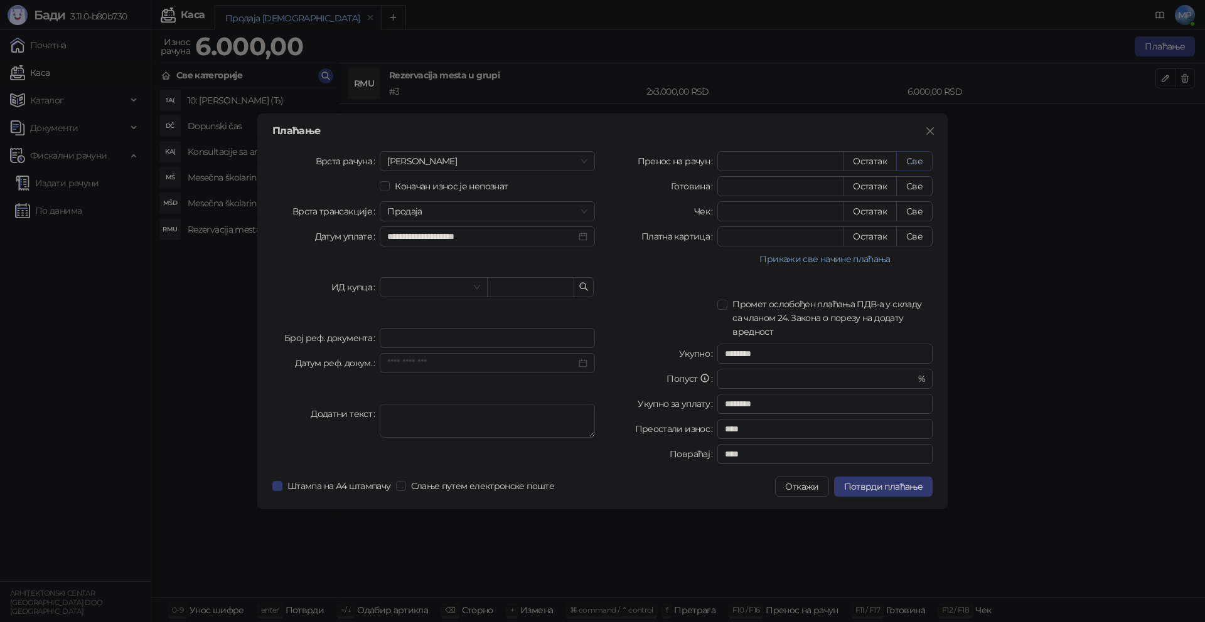
click at [910, 161] on button "Све" at bounding box center [914, 161] width 36 height 20
click at [885, 483] on span "Потврди плаћање" at bounding box center [883, 486] width 78 height 11
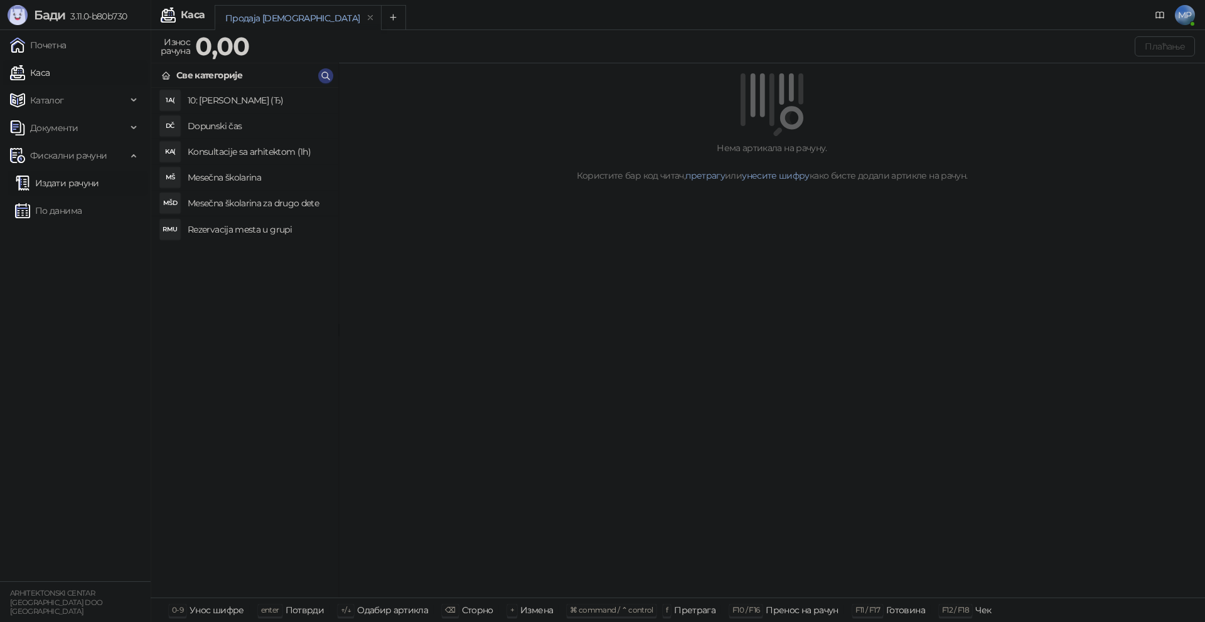
click at [79, 180] on link "Издати рачуни" at bounding box center [57, 183] width 84 height 25
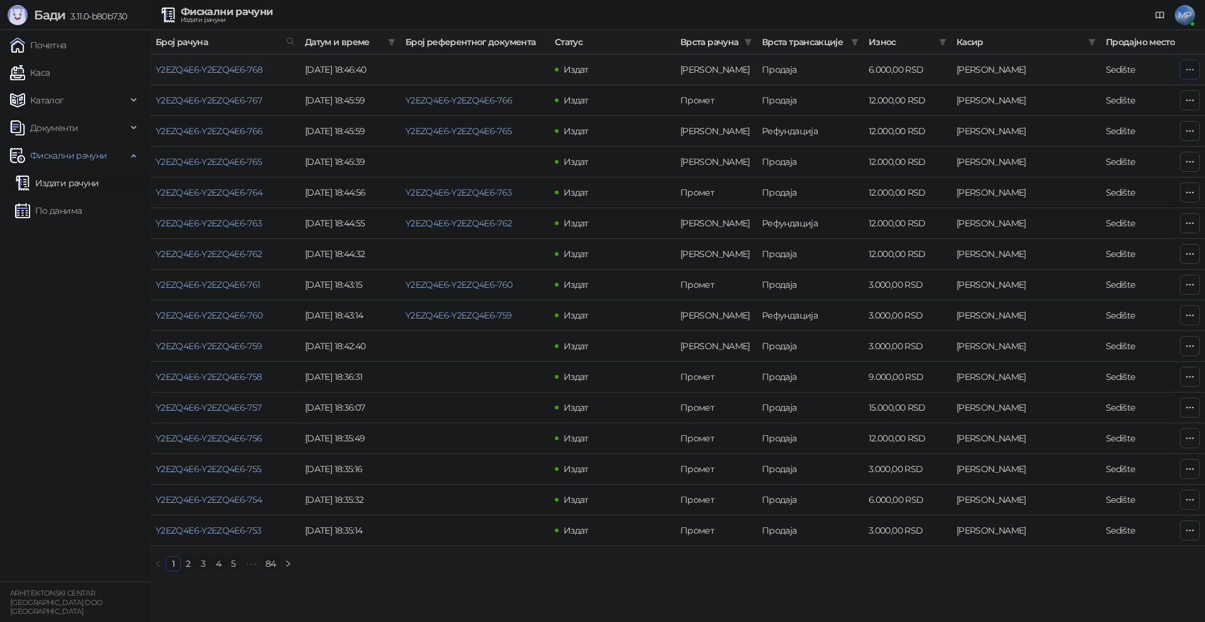
click at [1184, 72] on icon "button" at bounding box center [1189, 70] width 10 height 10
click at [1063, 174] on span "Затвори аванс" at bounding box center [1106, 175] width 167 height 14
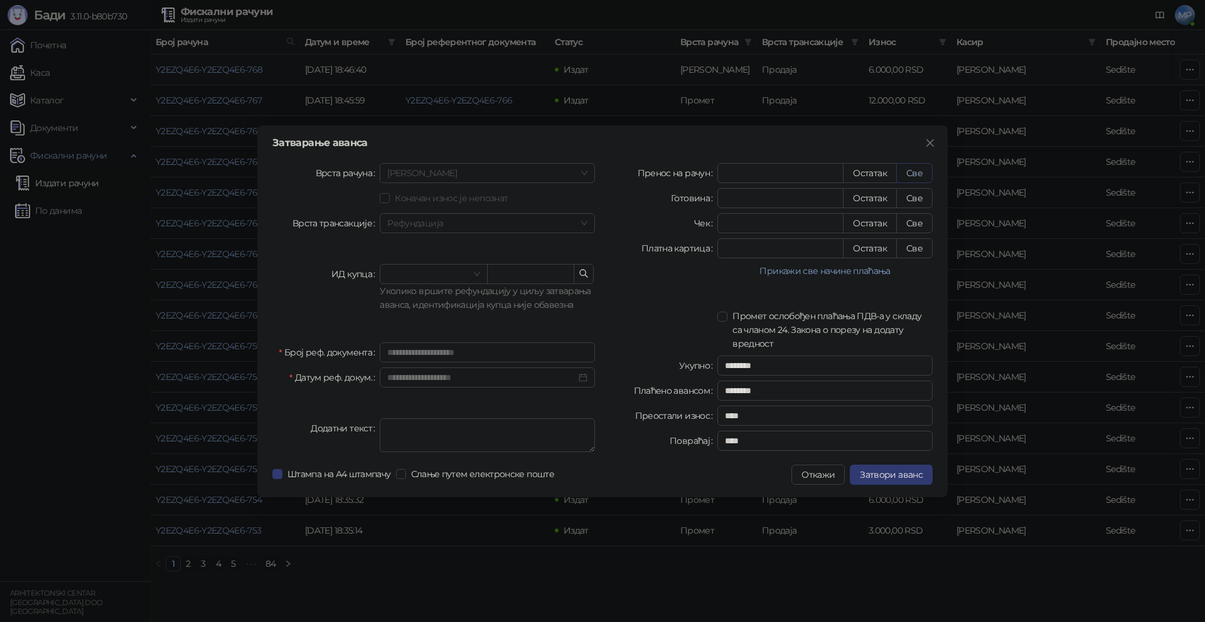
click at [910, 177] on button "Све" at bounding box center [914, 173] width 36 height 20
click at [914, 473] on span "Затвори аванс" at bounding box center [890, 474] width 63 height 11
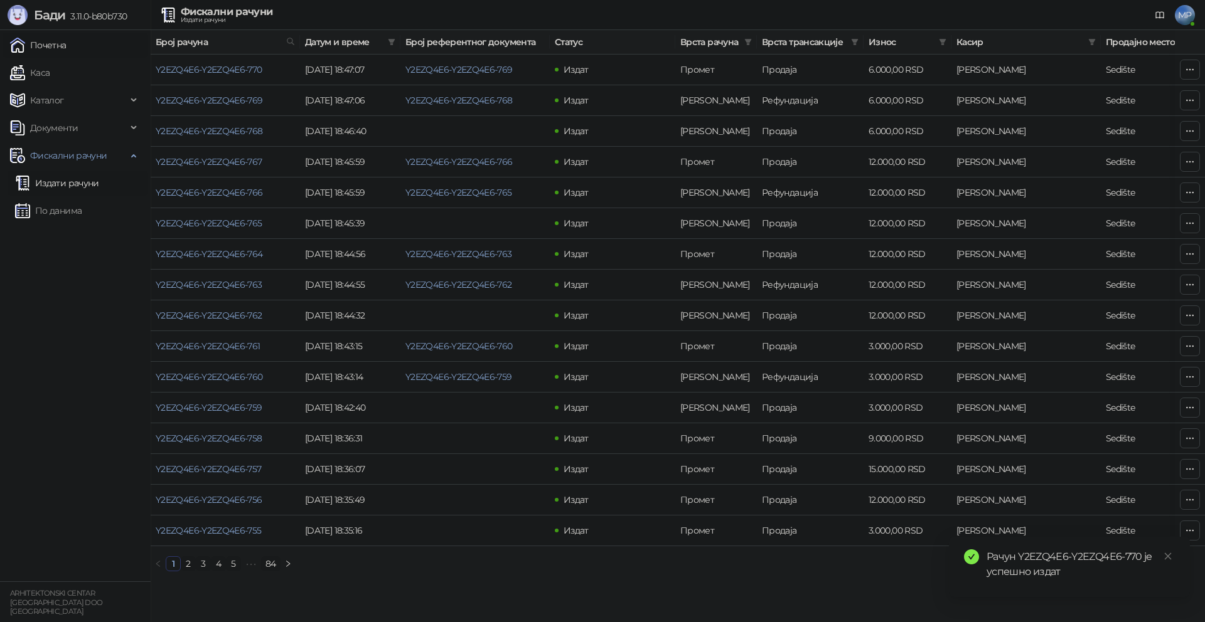
click at [66, 42] on link "Почетна" at bounding box center [38, 45] width 56 height 25
